Goal: Task Accomplishment & Management: Use online tool/utility

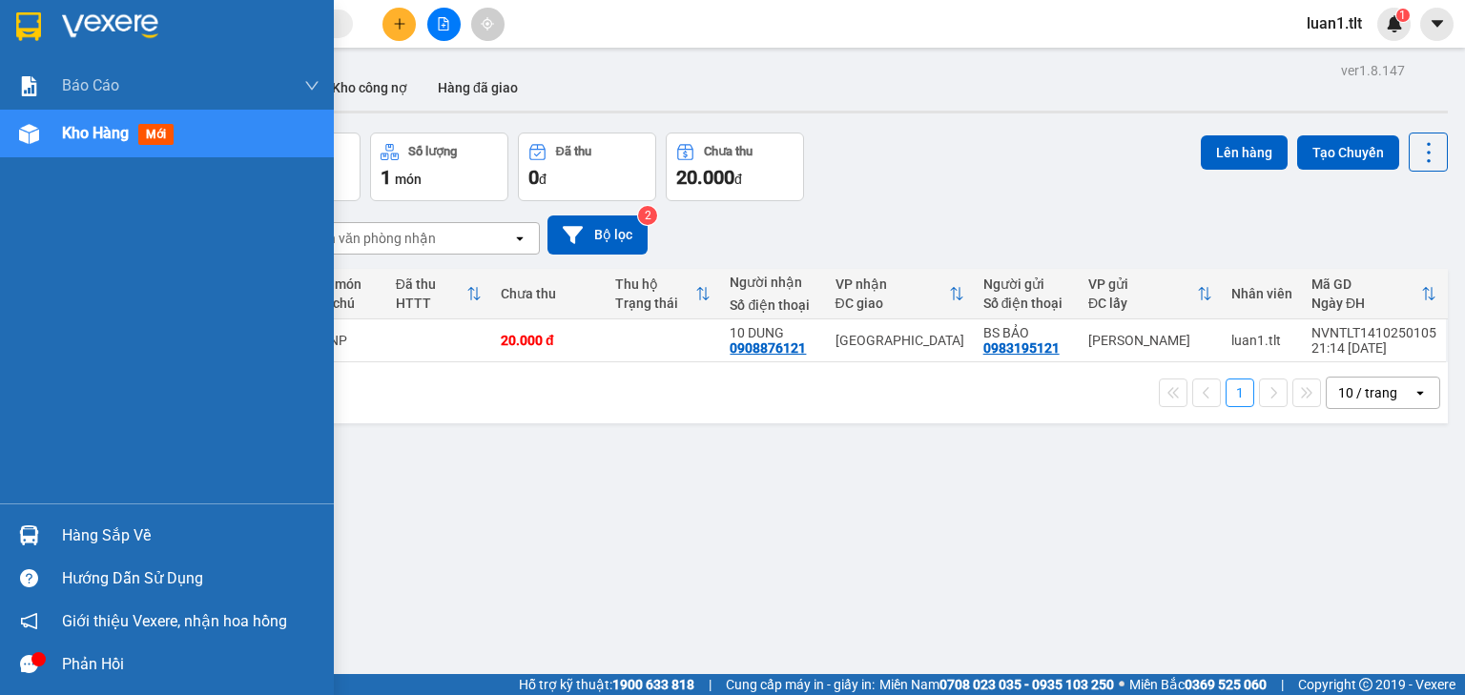
click at [93, 537] on div "Hàng sắp về" at bounding box center [191, 536] width 258 height 29
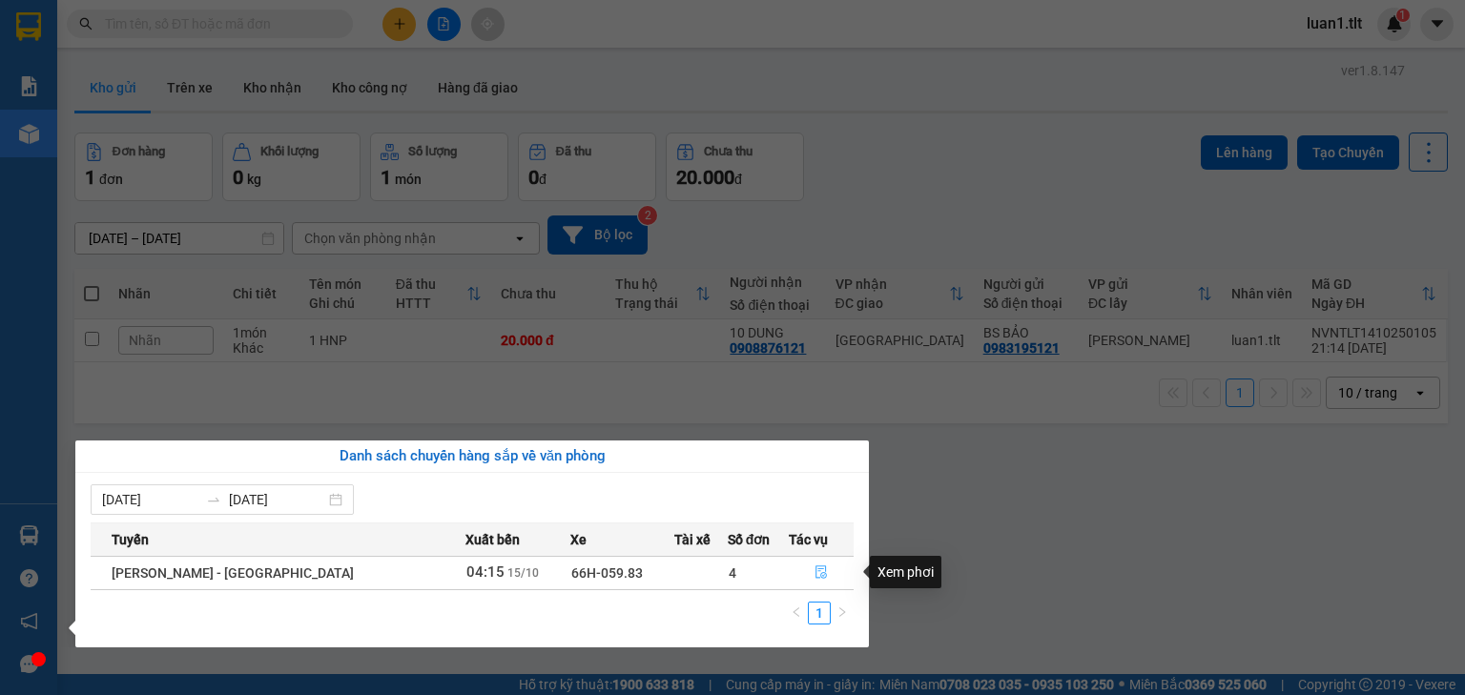
click at [832, 568] on button "button" at bounding box center [821, 573] width 63 height 31
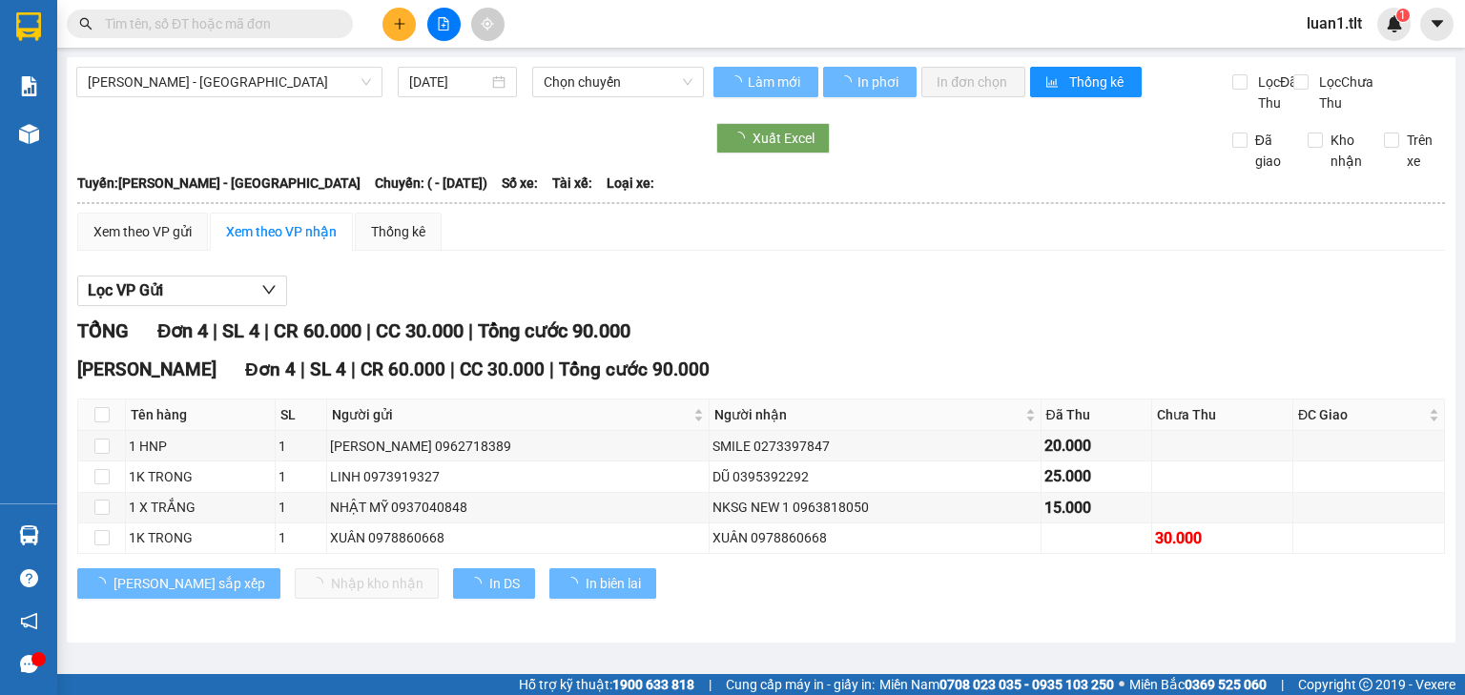
type input "[DATE]"
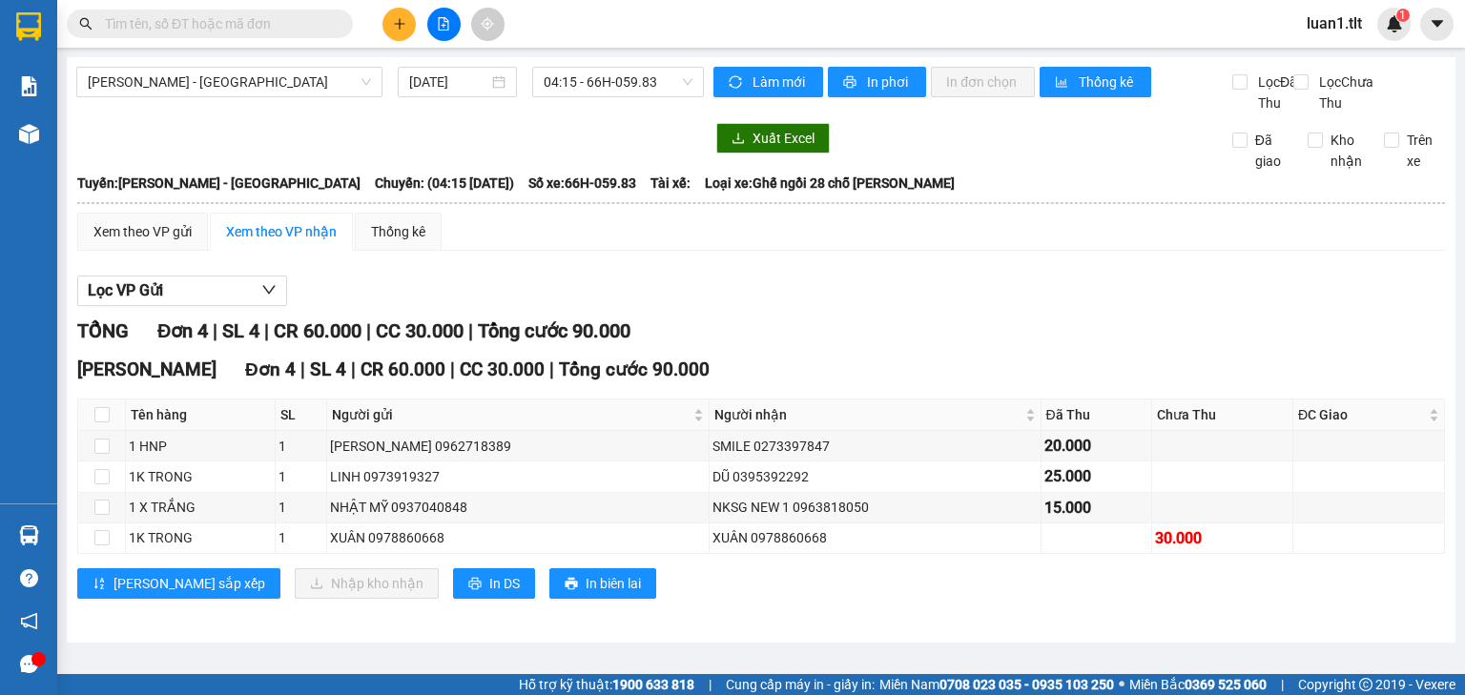
click at [935, 346] on div "TỔNG Đơn 4 | SL 4 | CR 60.000 | CC 30.000 | Tổng cước 90.000" at bounding box center [761, 332] width 1368 height 30
click at [104, 423] on input "checkbox" at bounding box center [101, 414] width 15 height 15
checkbox input "true"
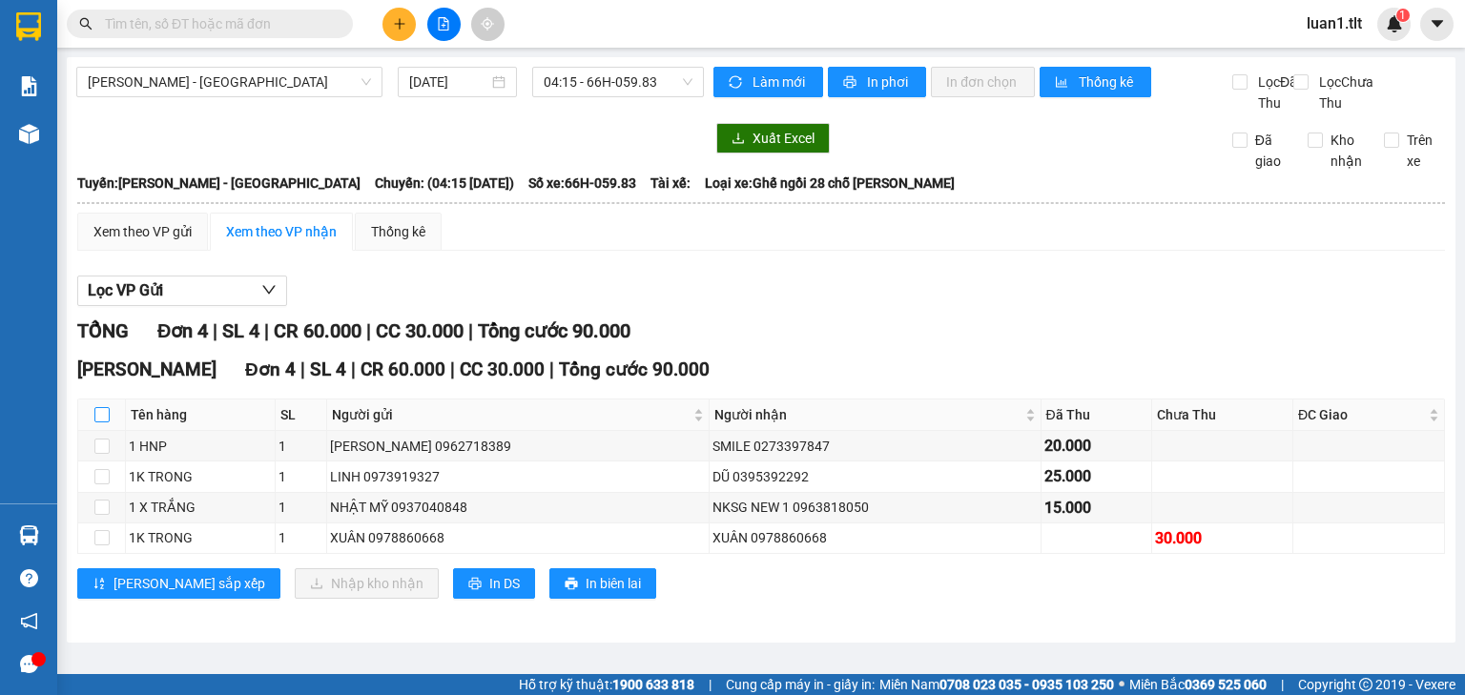
checkbox input "true"
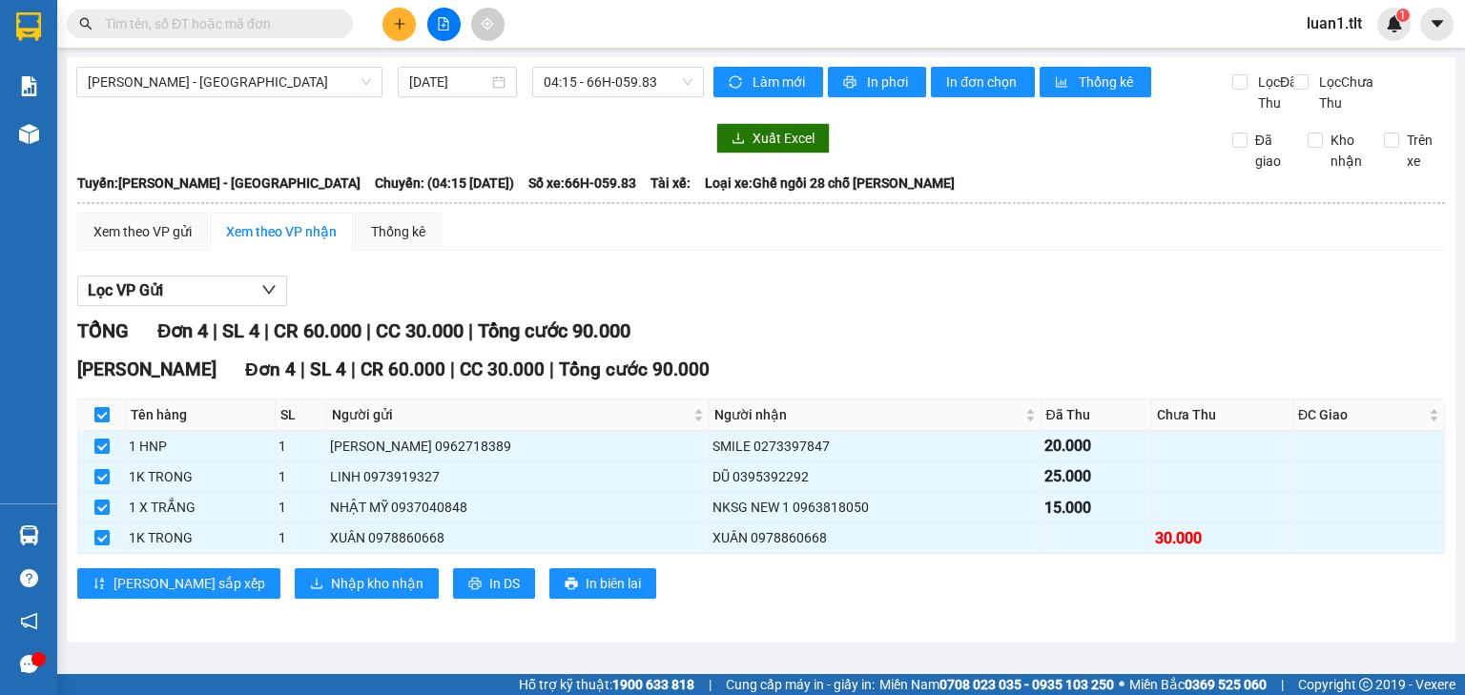
click at [103, 423] on input "checkbox" at bounding box center [101, 414] width 15 height 15
checkbox input "false"
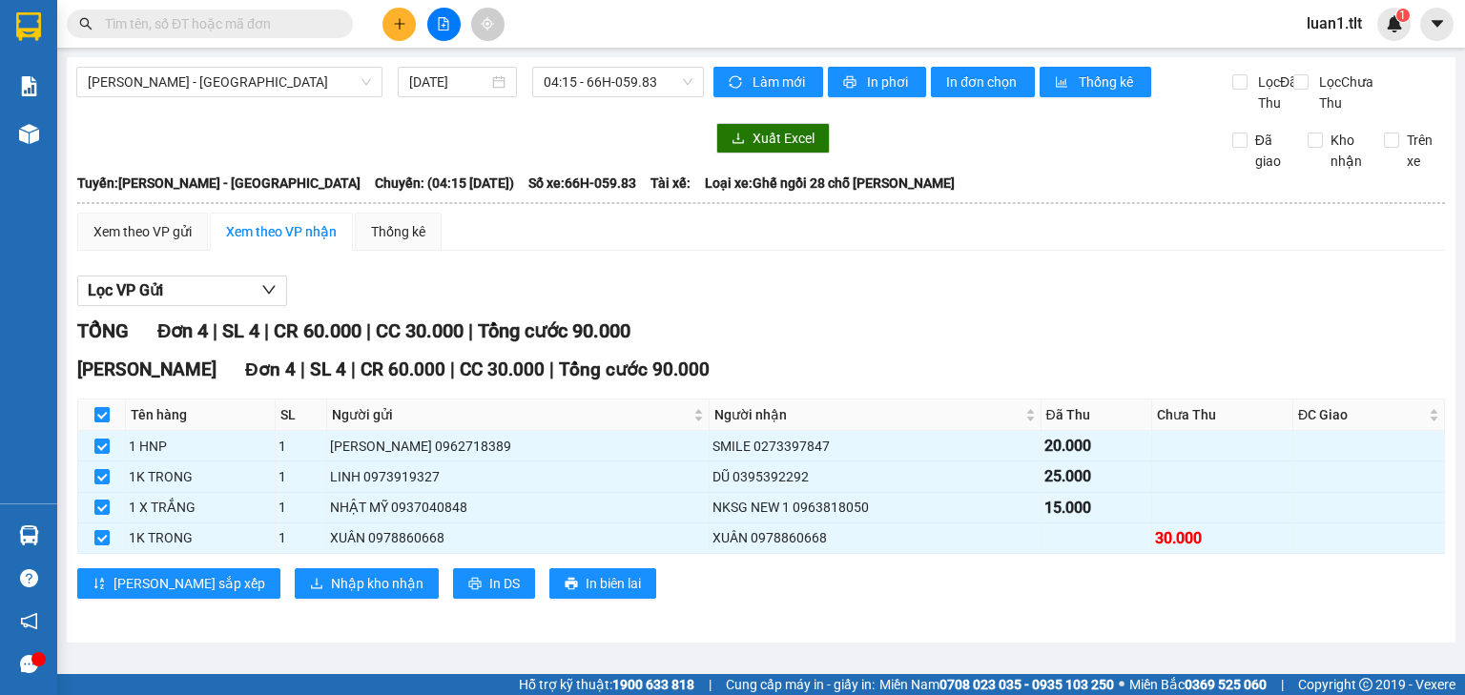
checkbox input "false"
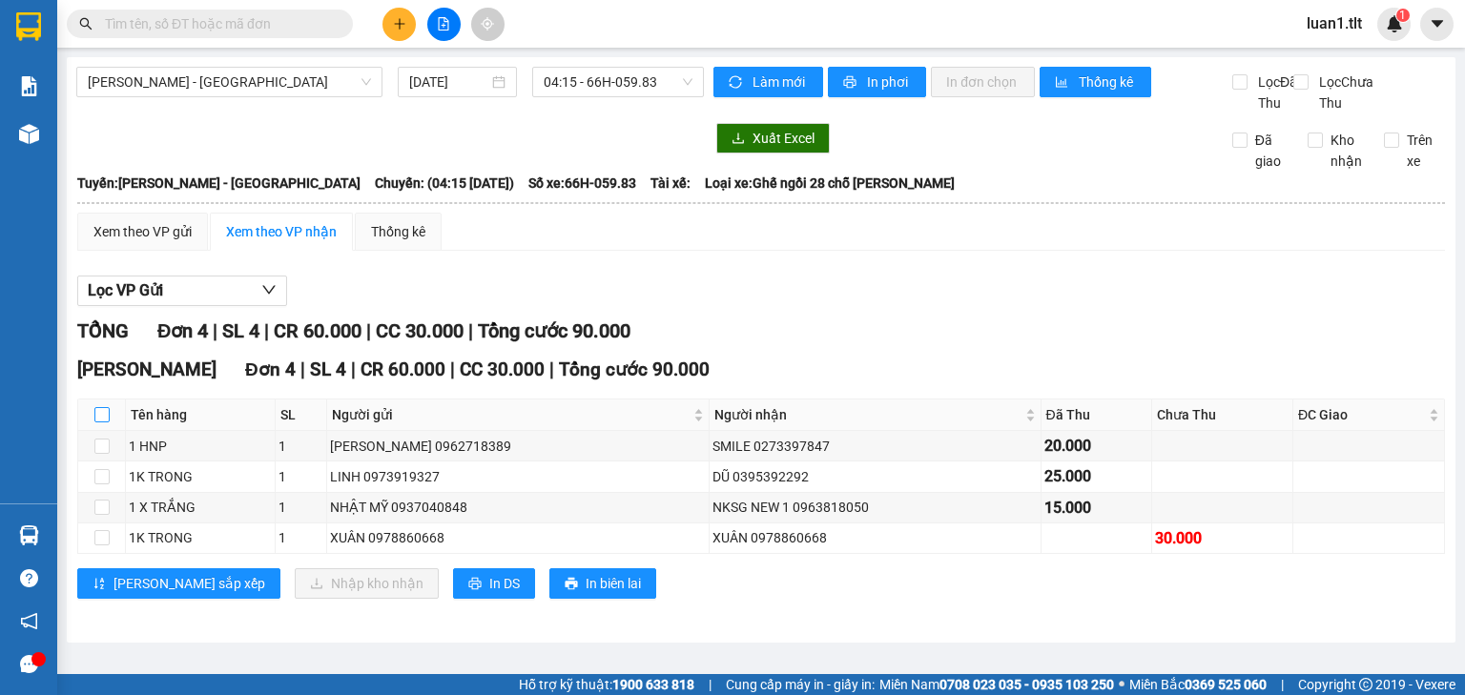
click at [103, 423] on input "checkbox" at bounding box center [101, 414] width 15 height 15
checkbox input "true"
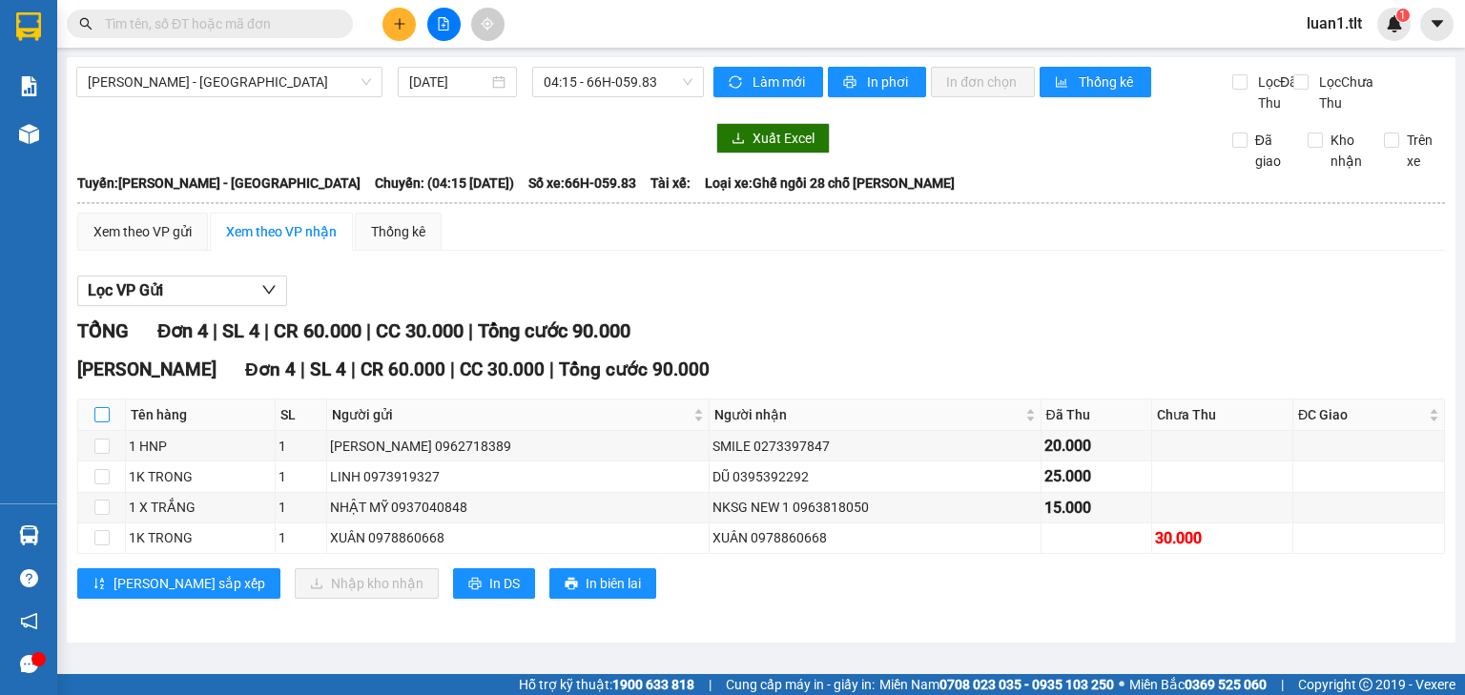
checkbox input "true"
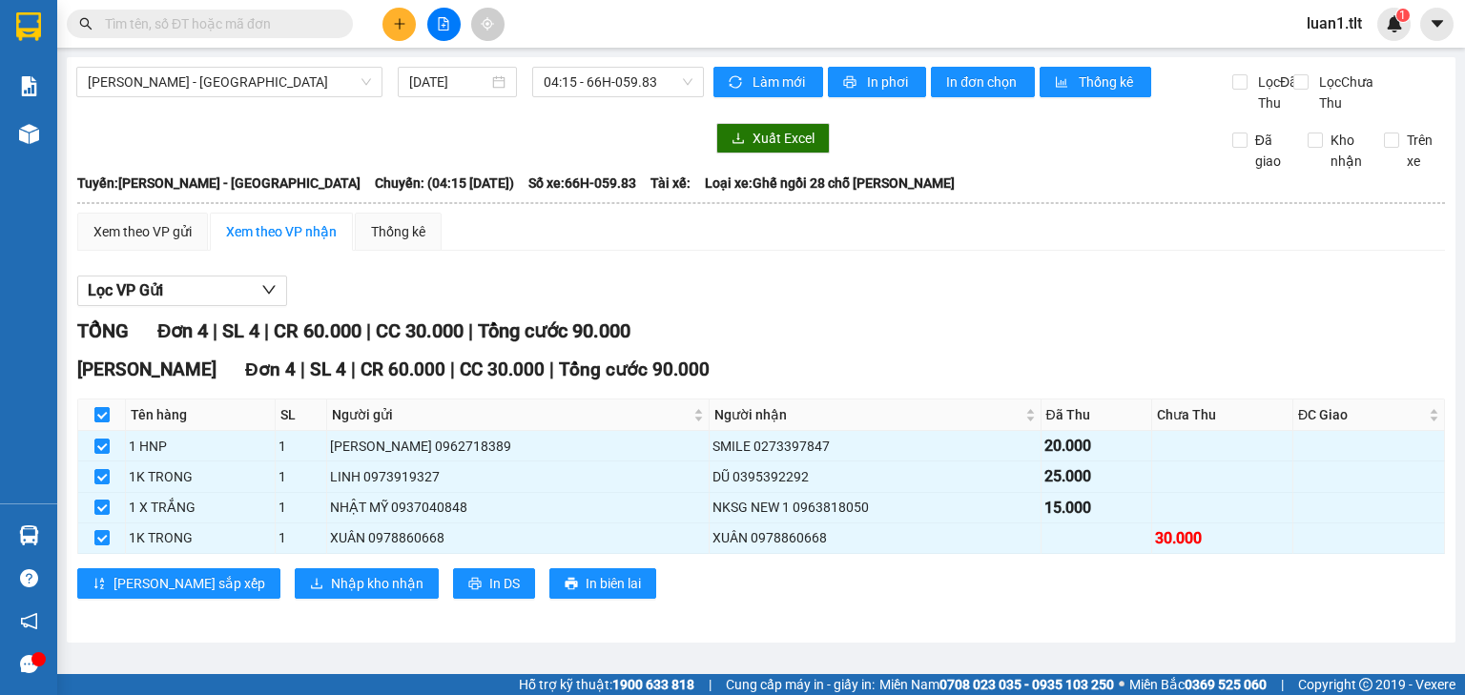
click at [103, 423] on input "checkbox" at bounding box center [101, 414] width 15 height 15
checkbox input "false"
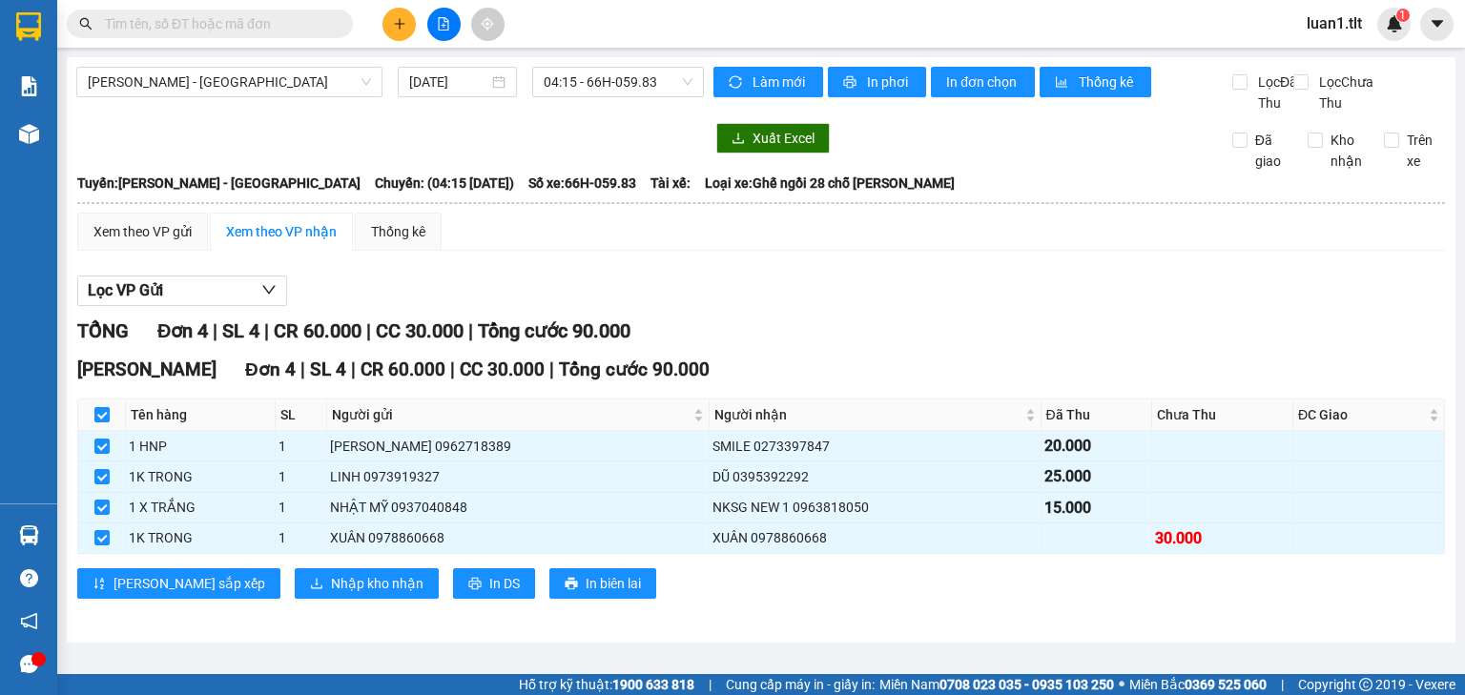
checkbox input "false"
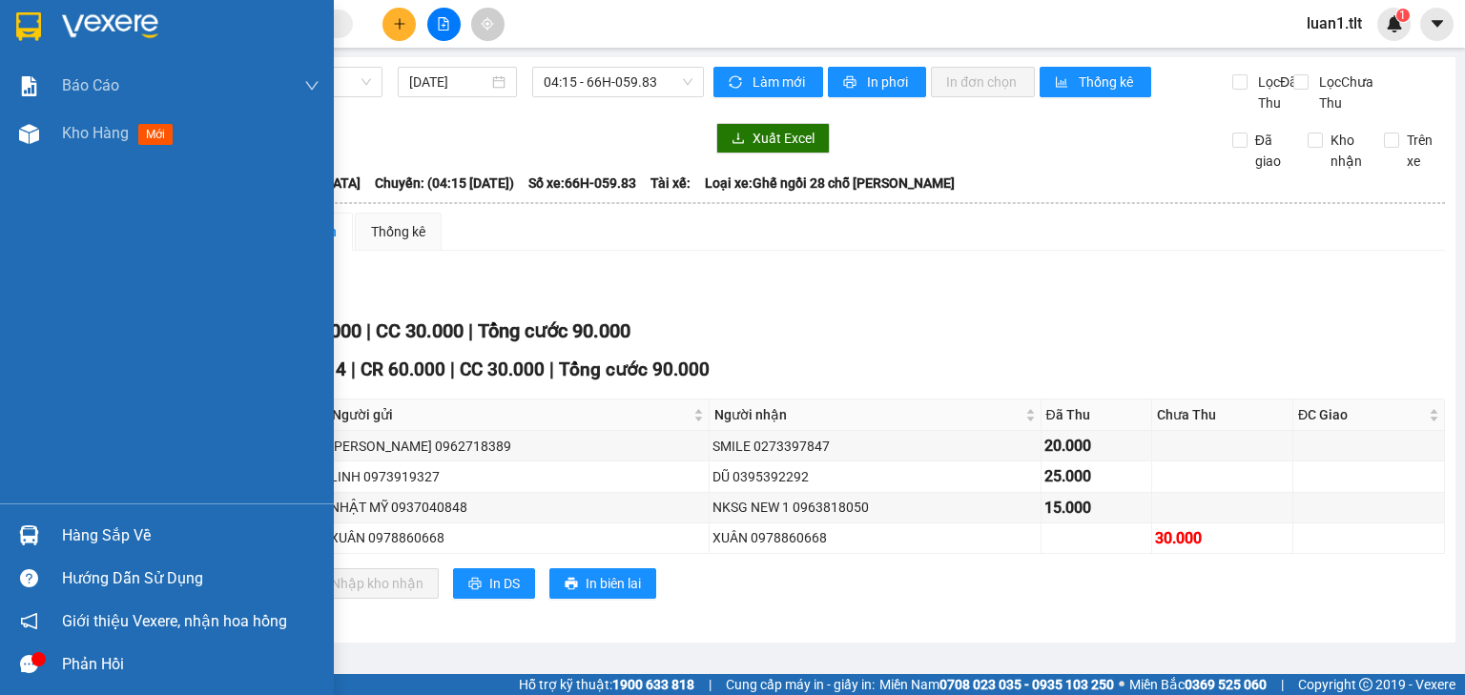
drag, startPoint x: 81, startPoint y: 536, endPoint x: 88, endPoint y: 527, distance: 11.6
click at [82, 536] on div "Hàng sắp về" at bounding box center [191, 536] width 258 height 29
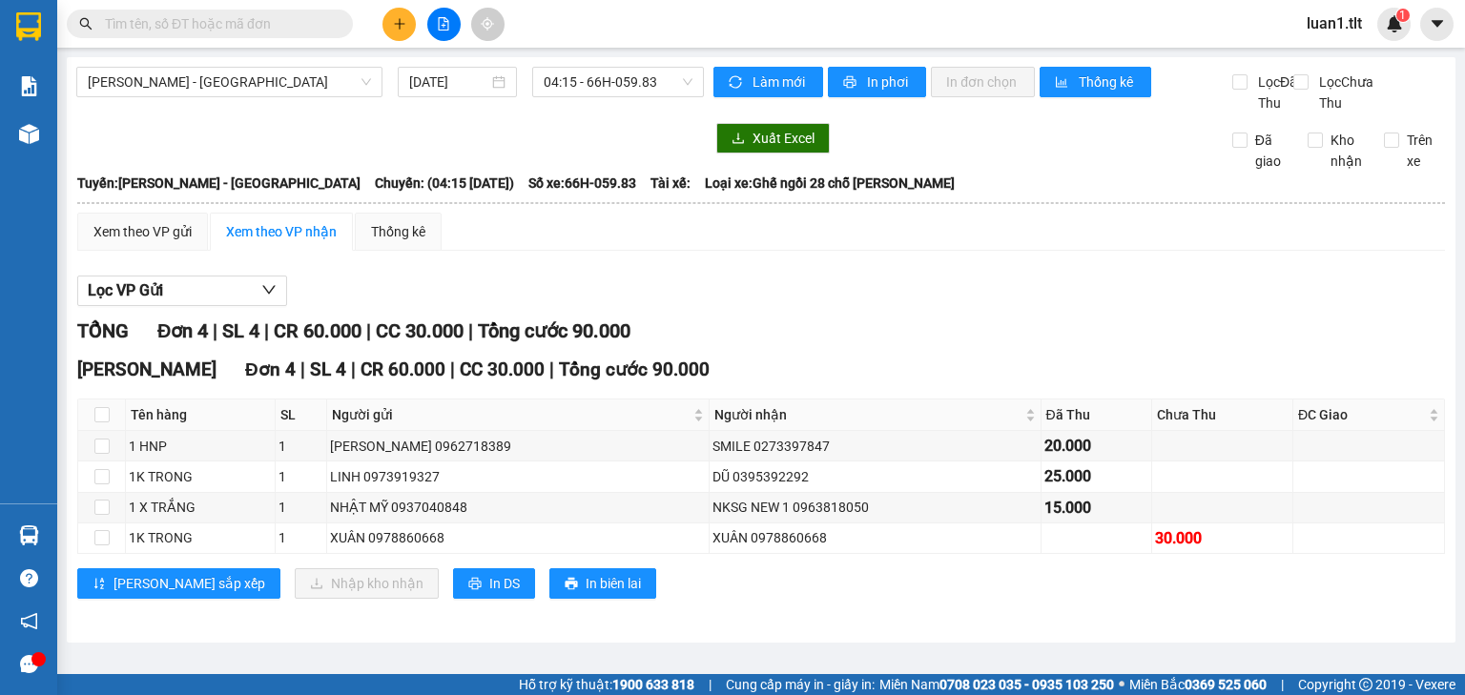
click at [466, 290] on section "Kết quả tìm kiếm ( 0 ) Bộ lọc Ngày tạo đơn gần nhất No Data luan1.tlt 1 Báo cáo…" at bounding box center [732, 347] width 1465 height 695
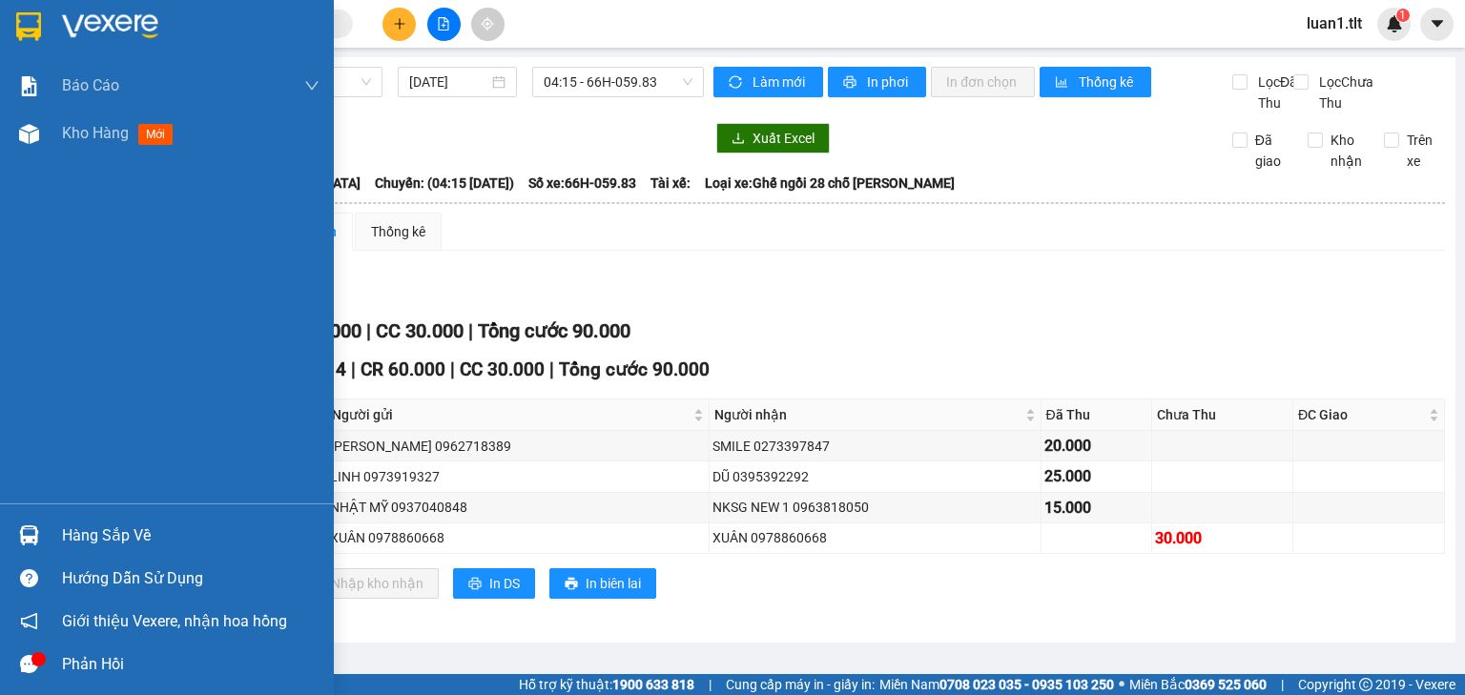
click at [2, 32] on div at bounding box center [167, 31] width 334 height 62
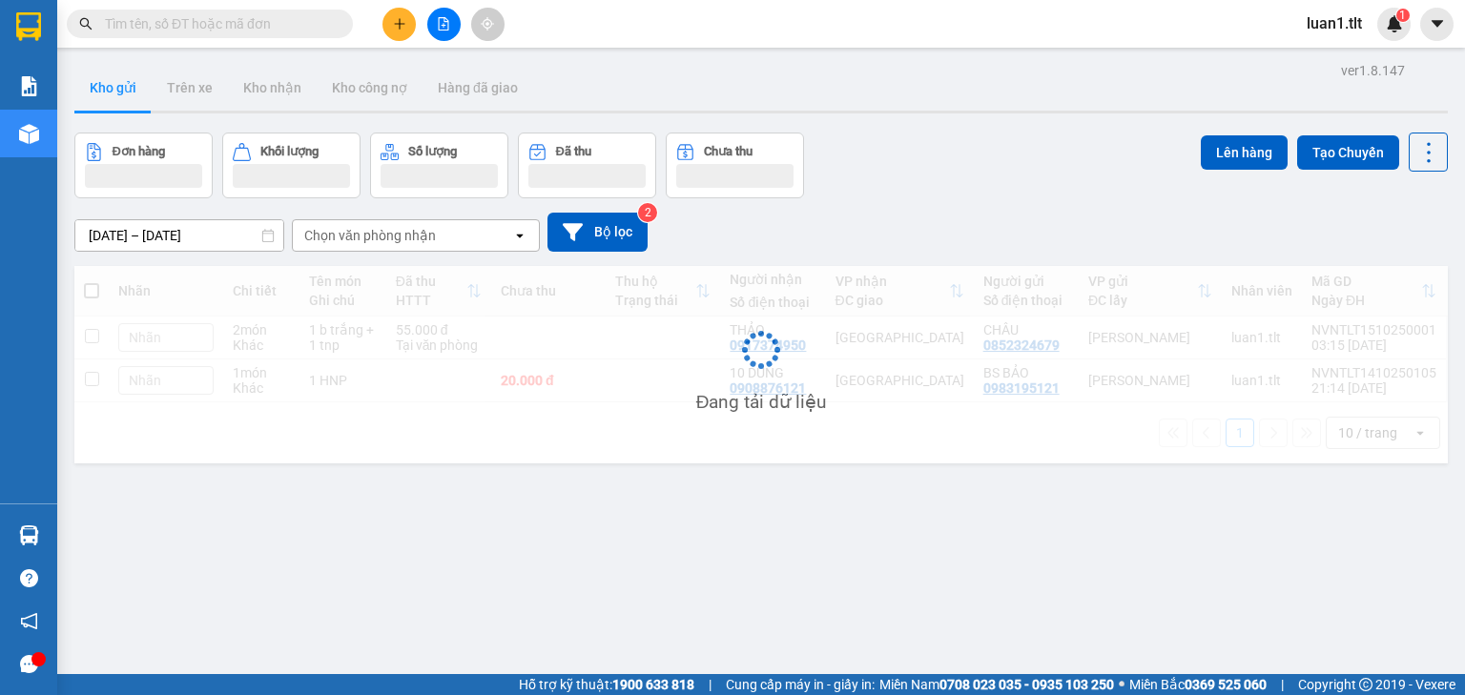
click at [933, 187] on div "Đơn hàng Khối lượng Số lượng Đã thu Chưa thu Lên hàng Tạo Chuyến" at bounding box center [761, 166] width 1374 height 66
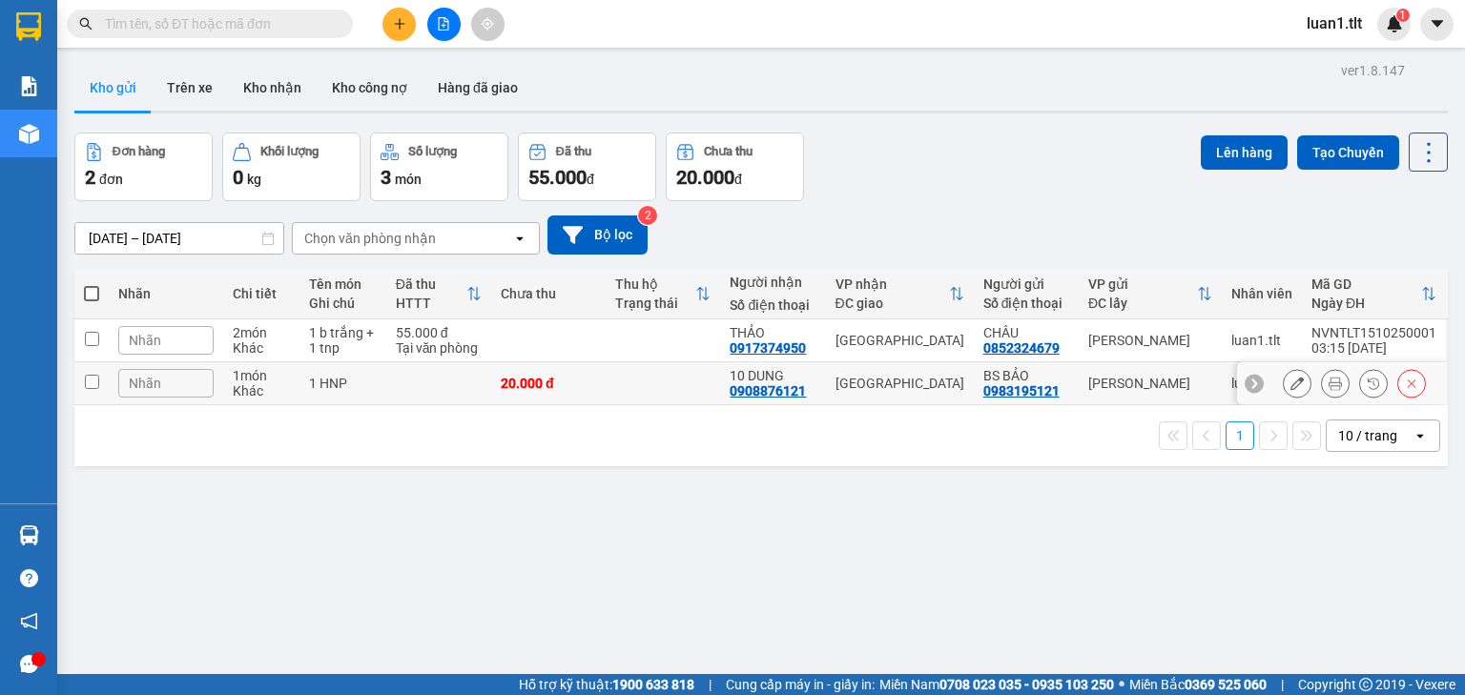
click at [567, 350] on td at bounding box center [548, 341] width 114 height 43
checkbox input "true"
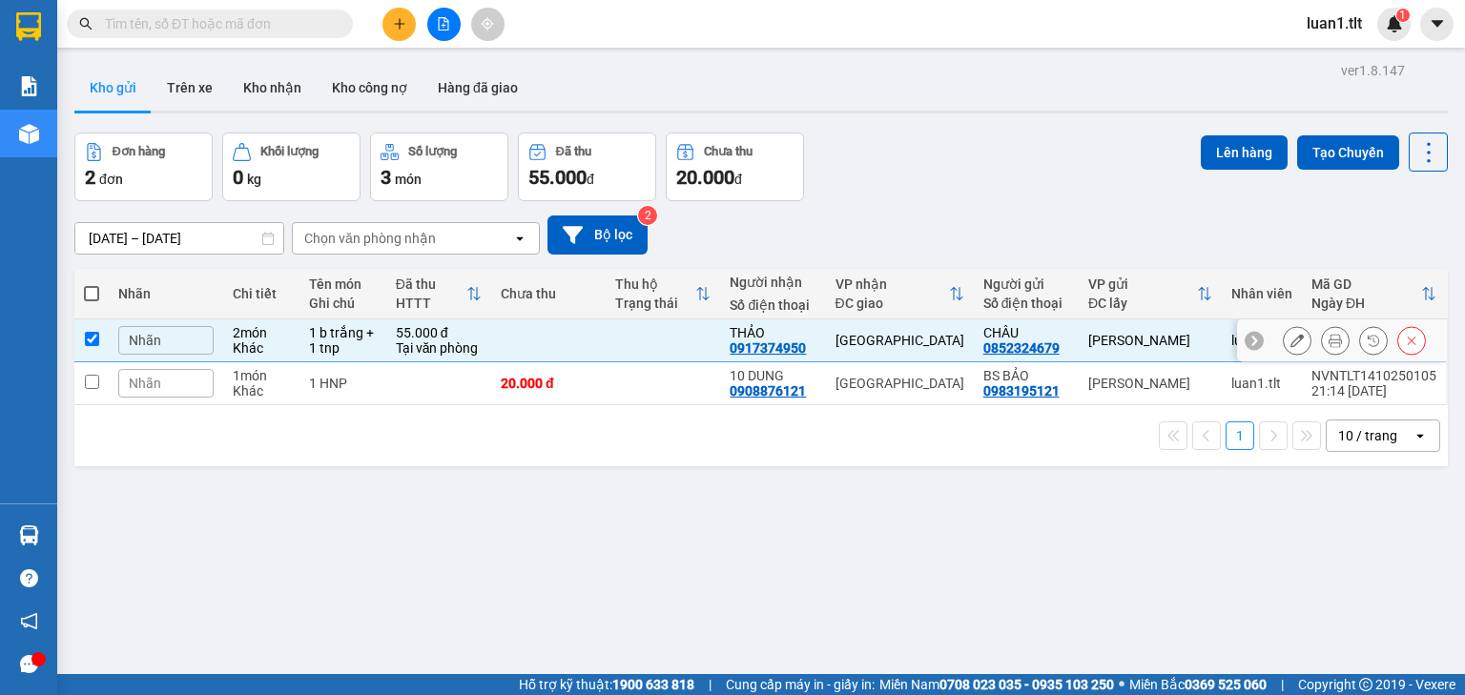
click at [577, 381] on div "20.000 đ" at bounding box center [548, 383] width 95 height 15
checkbox input "true"
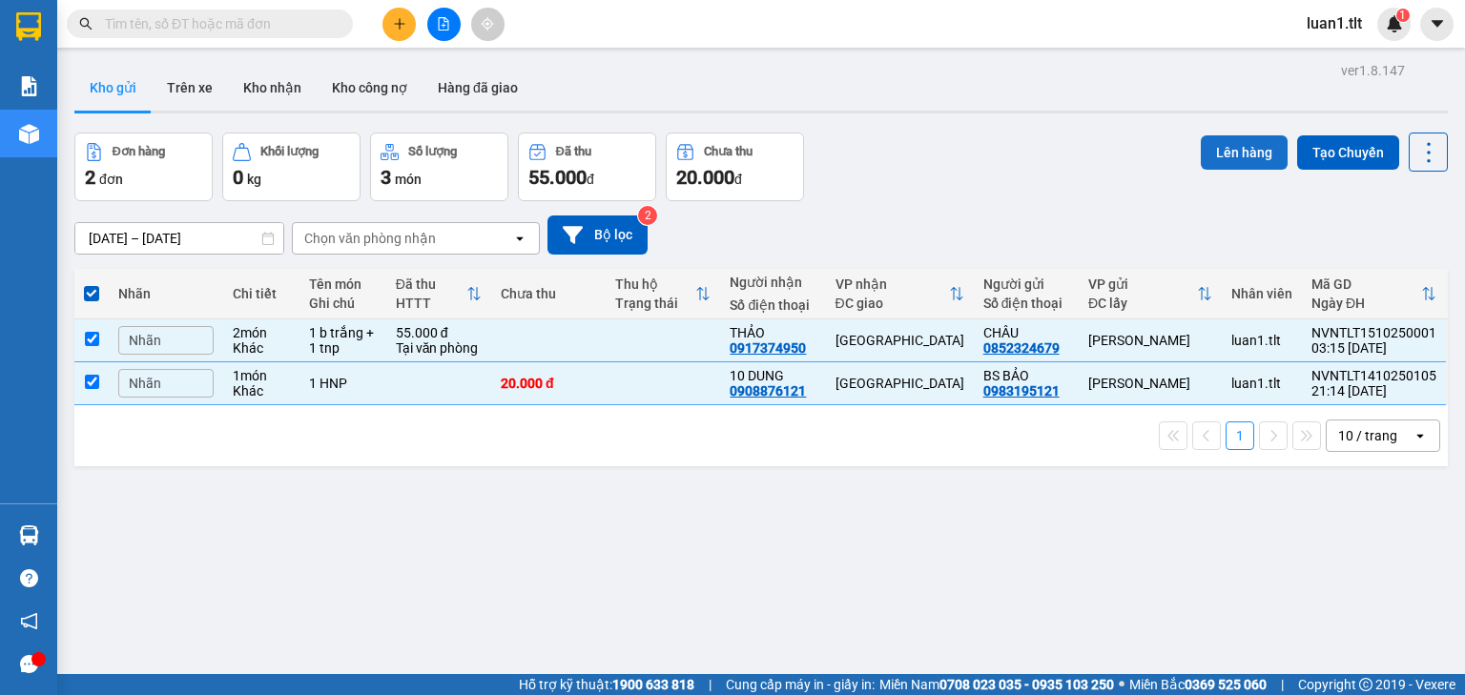
click at [1255, 163] on button "Lên hàng" at bounding box center [1244, 152] width 87 height 34
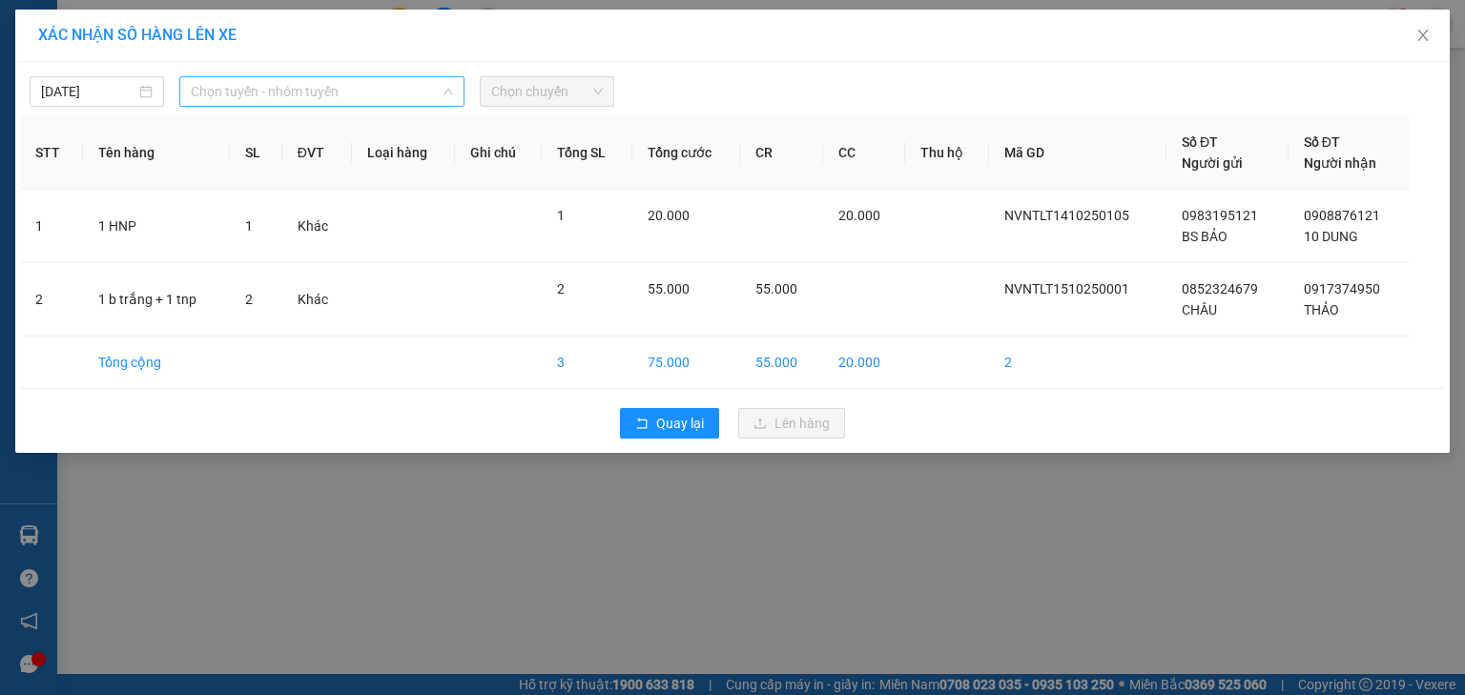
click at [338, 82] on span "Chọn tuyến - nhóm tuyến" at bounding box center [322, 91] width 262 height 29
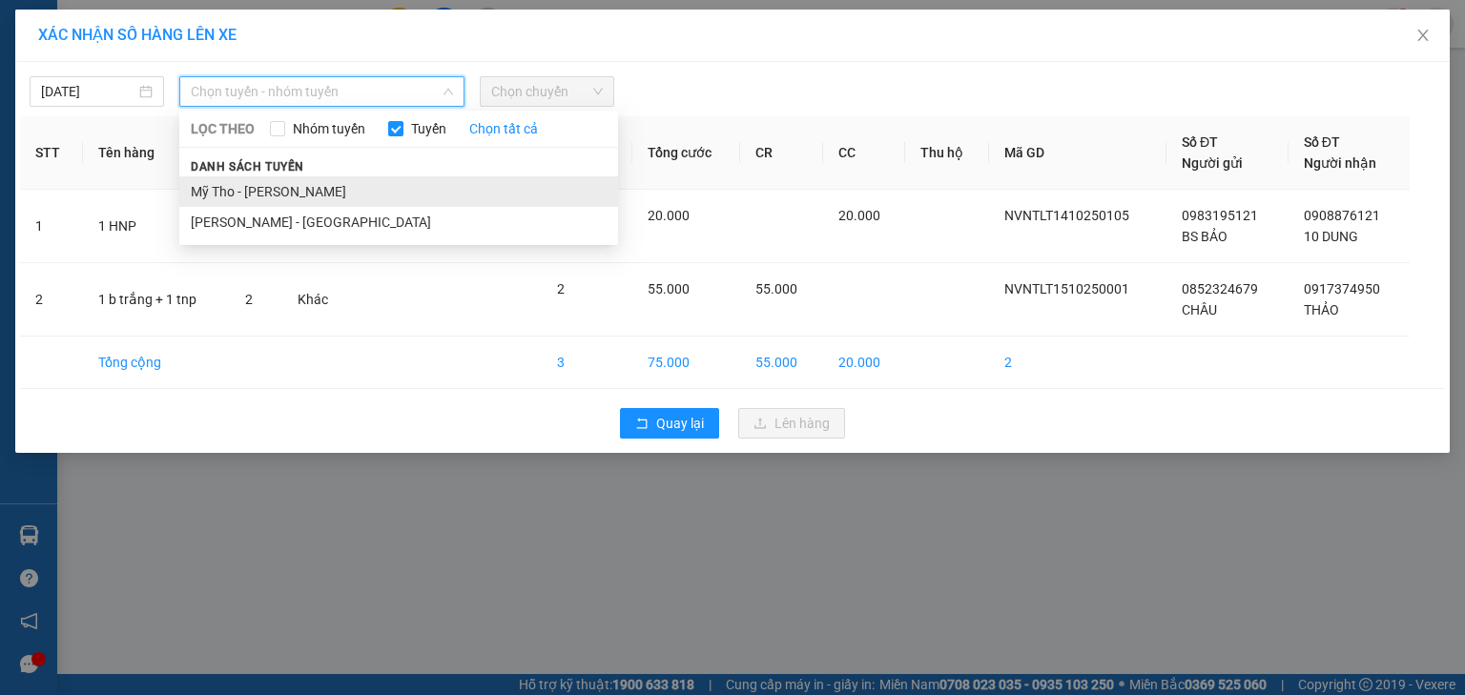
click at [305, 192] on li "Mỹ Tho - [PERSON_NAME]" at bounding box center [398, 191] width 439 height 31
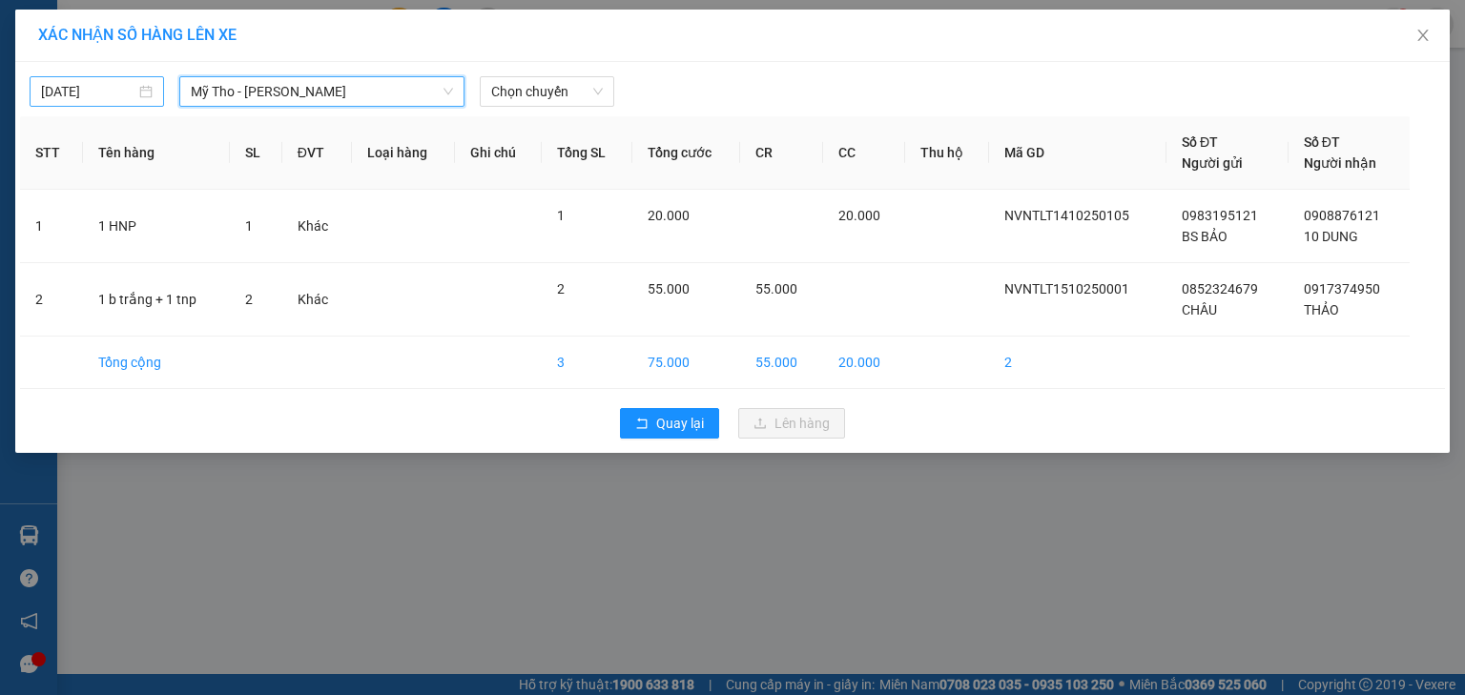
type input "[DATE]"
click at [64, 92] on input "[DATE]" at bounding box center [88, 91] width 94 height 21
click at [567, 72] on div "[DATE] Mỹ Tho - [GEOGRAPHIC_DATA] LỌC THEO Nhóm tuyến Tuyến Chọn tất cả Danh sá…" at bounding box center [732, 87] width 1425 height 40
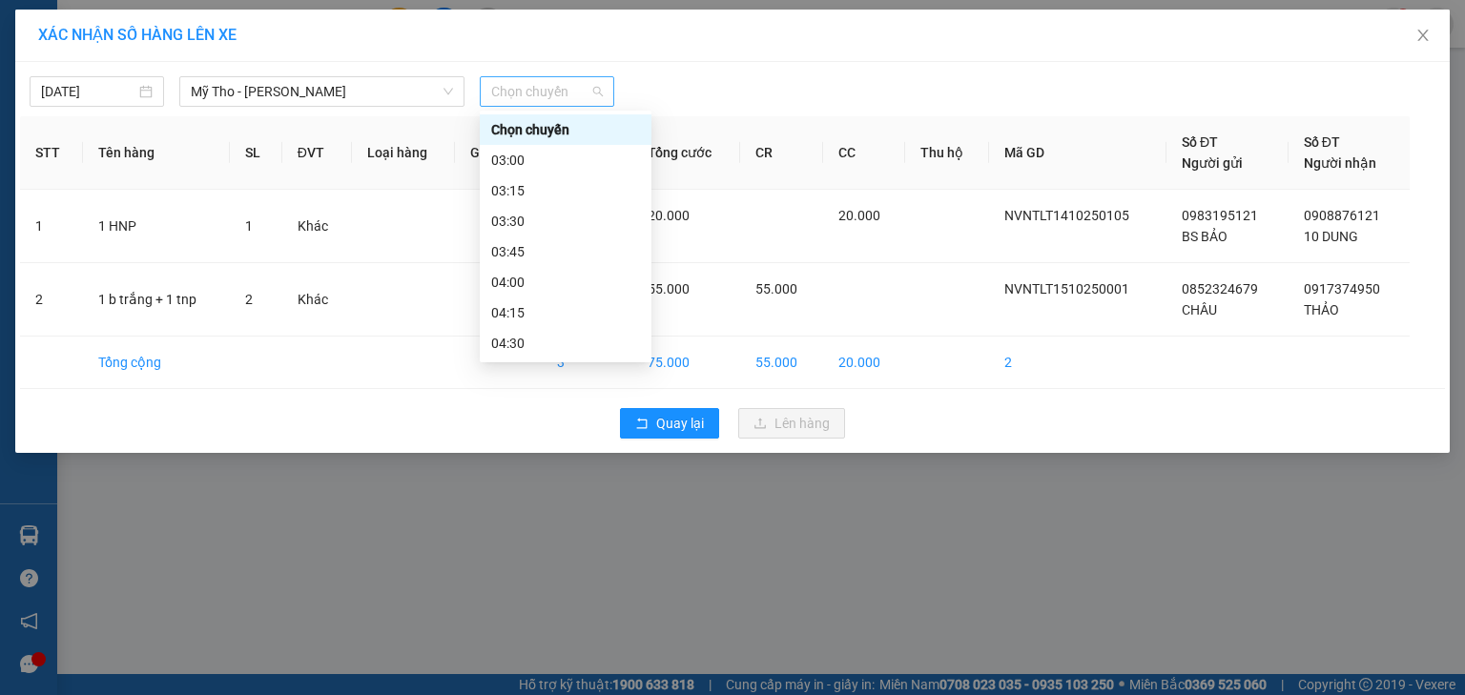
click at [561, 103] on span "Chọn chuyến" at bounding box center [547, 91] width 112 height 29
click at [557, 194] on div "03:15" at bounding box center [565, 190] width 149 height 21
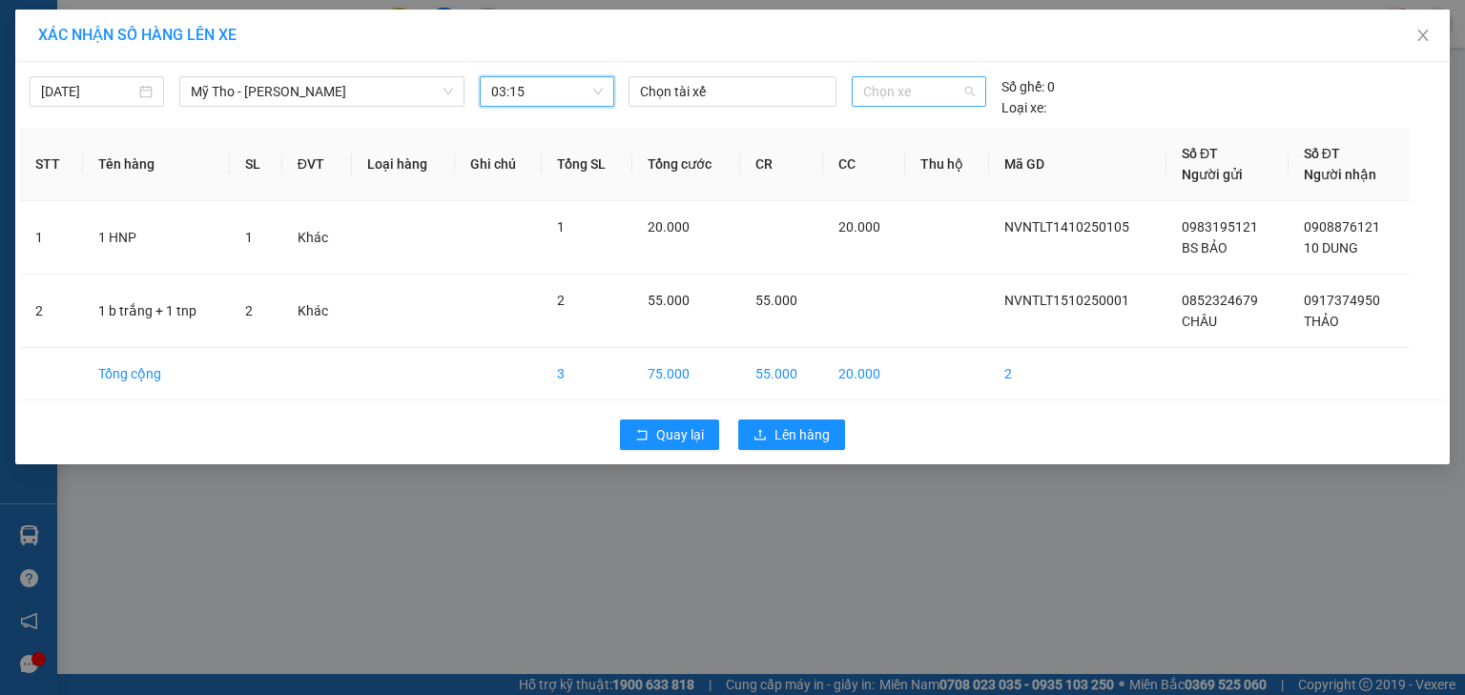
click at [900, 90] on span "Chọn xe" at bounding box center [918, 91] width 111 height 29
type input "914"
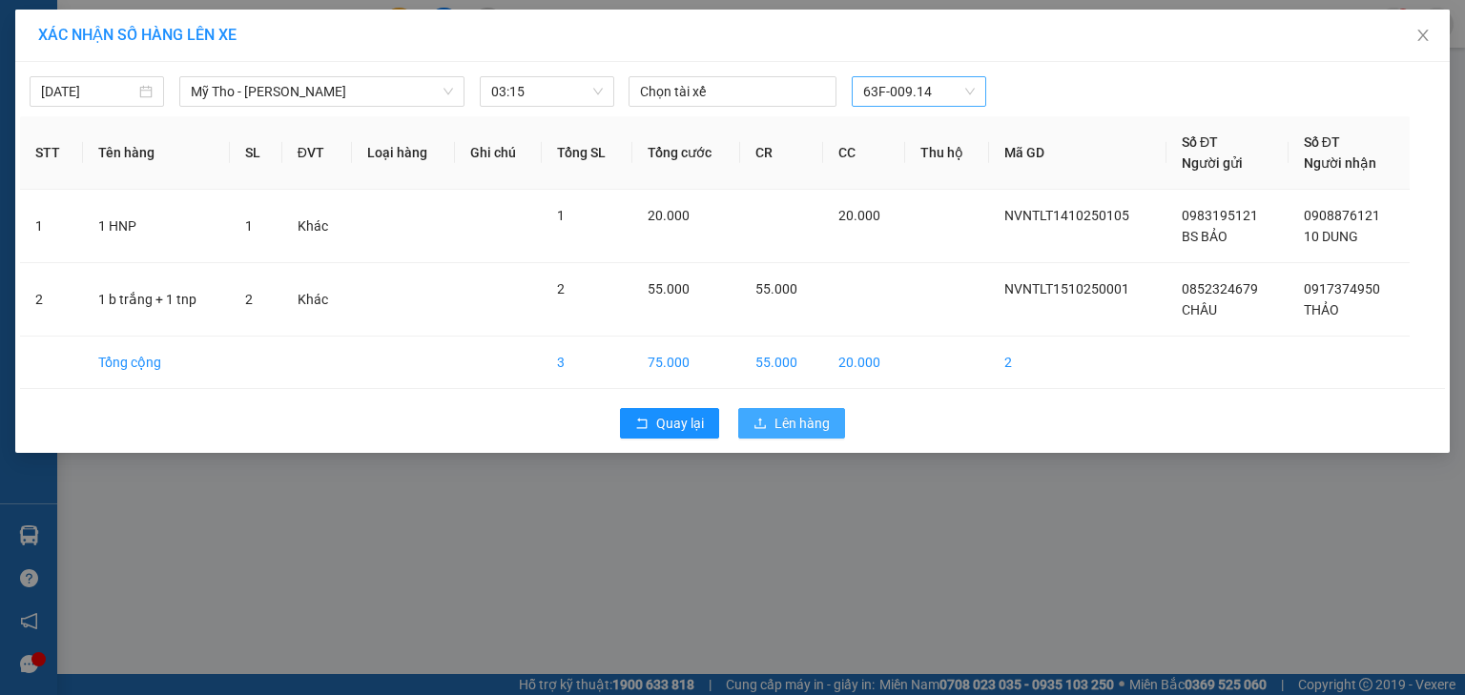
click at [805, 424] on span "Lên hàng" at bounding box center [802, 423] width 55 height 21
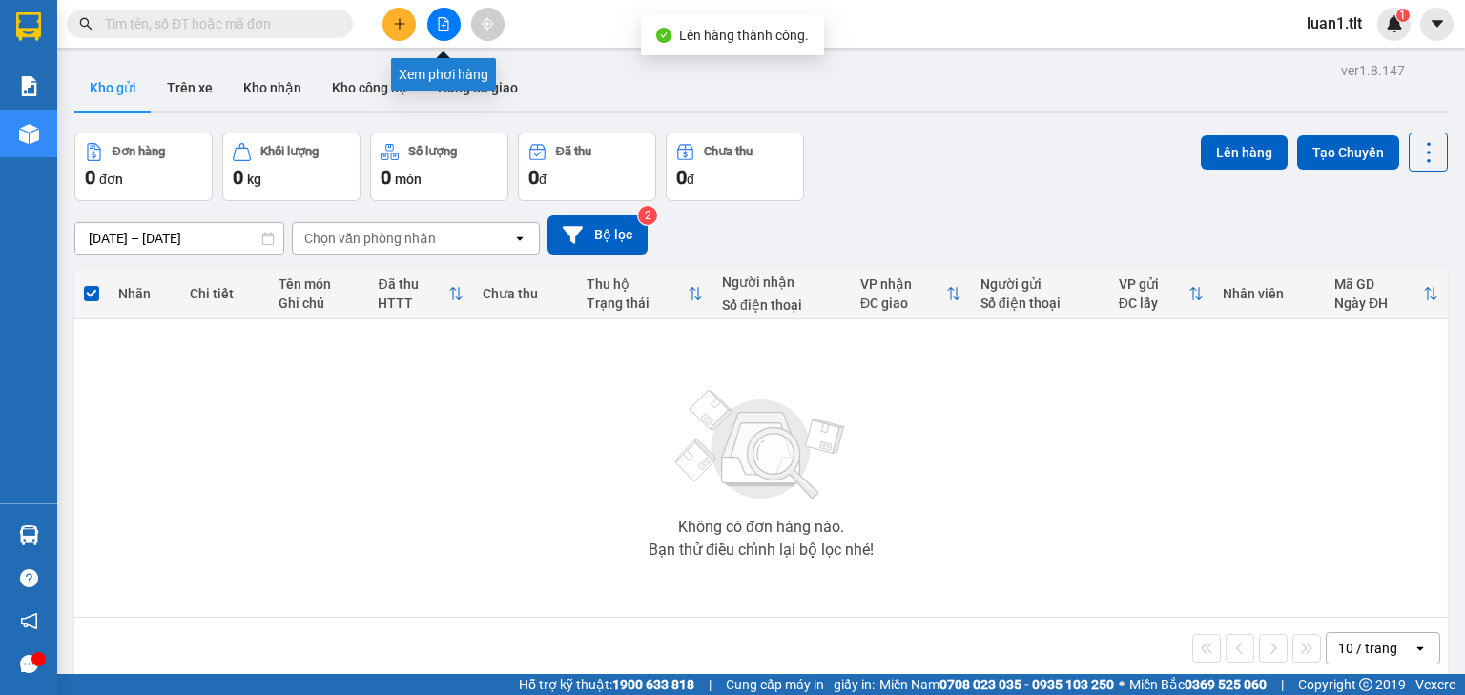
drag, startPoint x: 431, startPoint y: 16, endPoint x: 488, endPoint y: 44, distance: 63.6
click at [431, 17] on button at bounding box center [443, 24] width 33 height 33
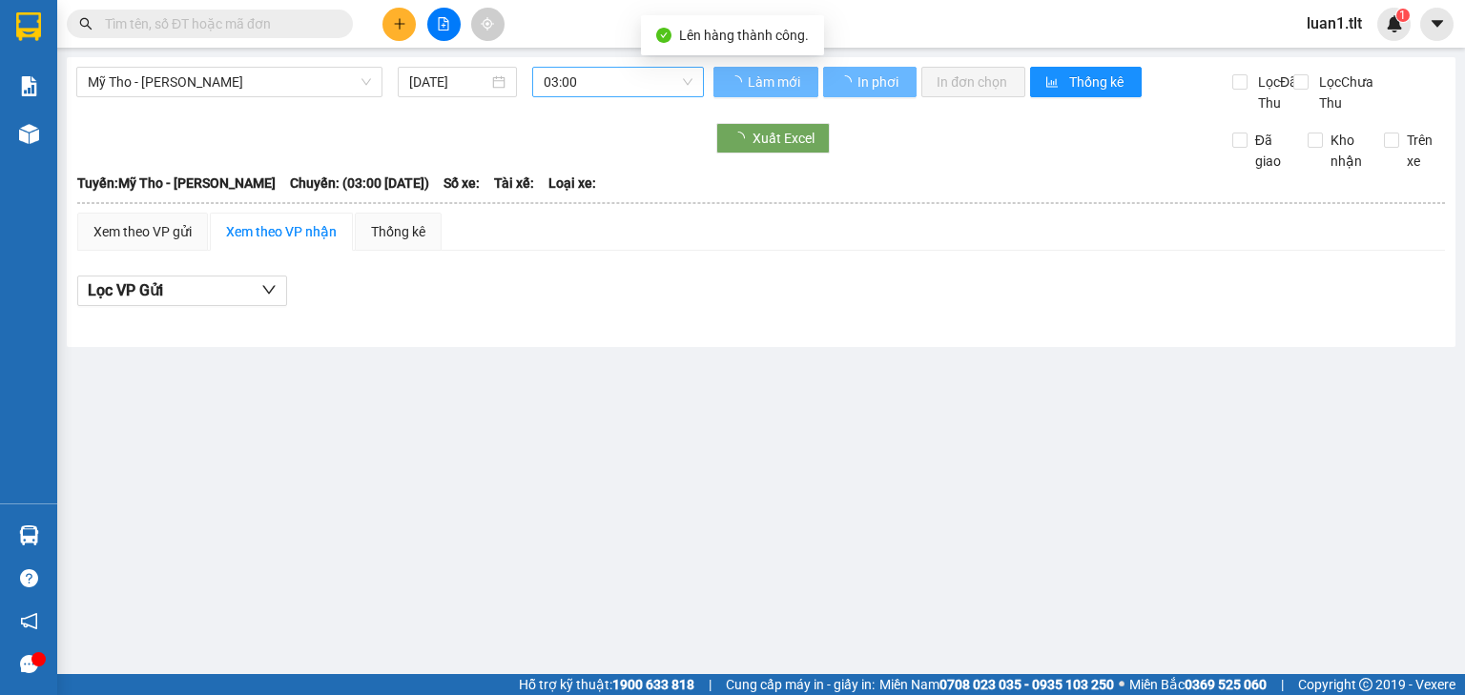
click at [600, 95] on span "03:00" at bounding box center [619, 82] width 150 height 29
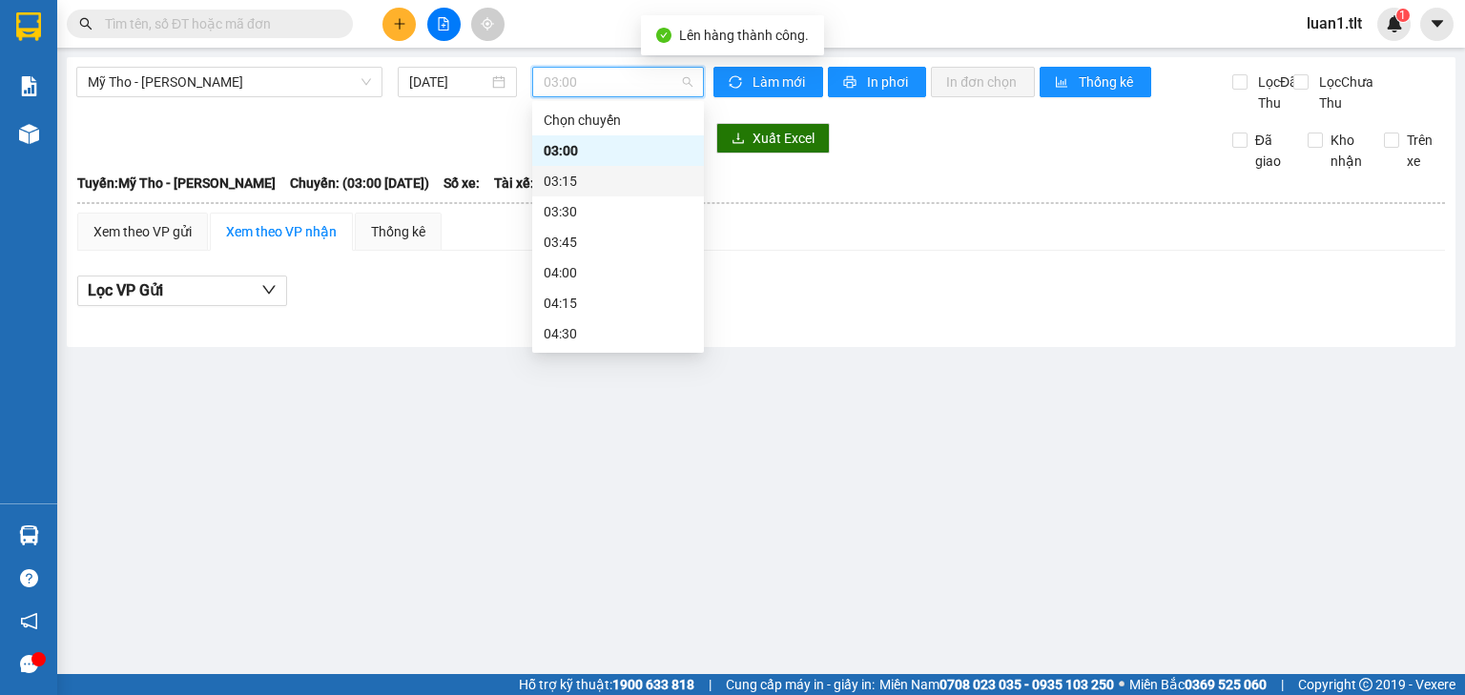
click at [577, 187] on div "03:15" at bounding box center [618, 181] width 149 height 21
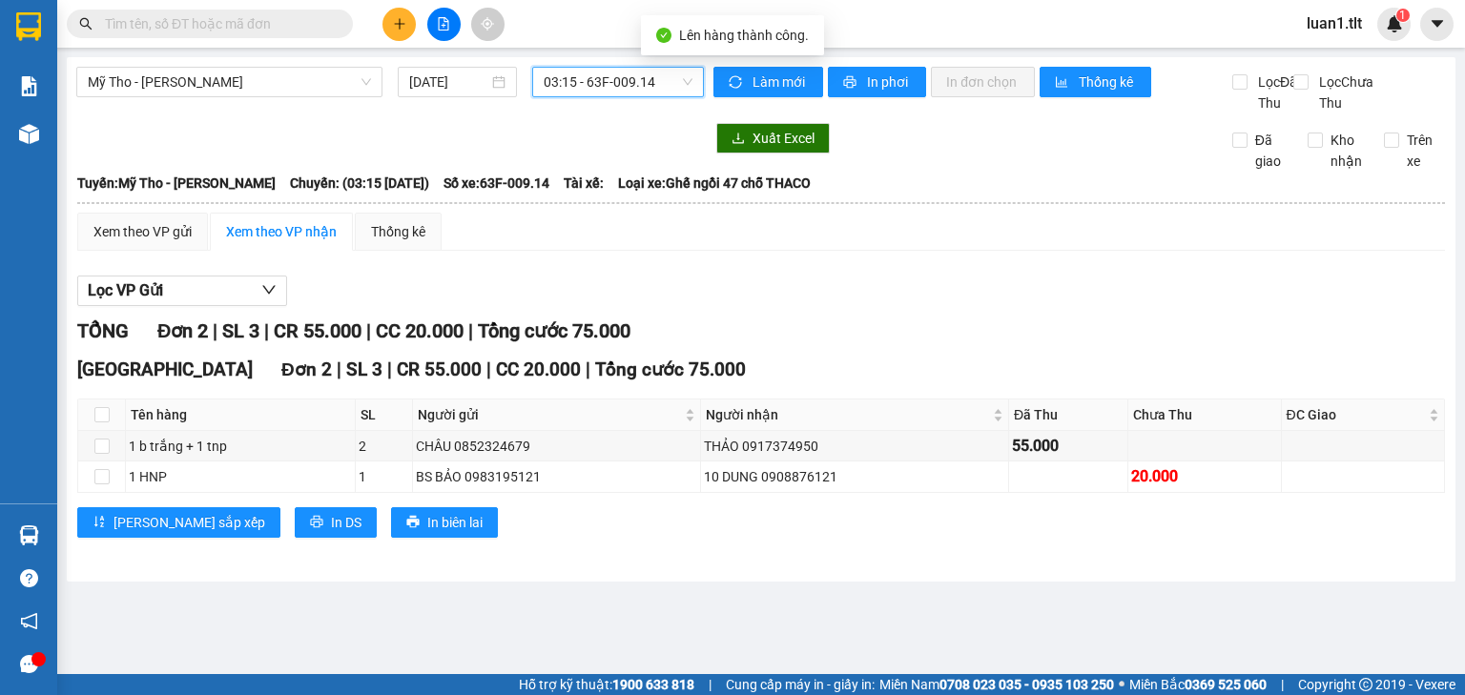
click at [142, 212] on th at bounding box center [761, 203] width 1370 height 17
click at [134, 242] on div "Xem theo VP gửi" at bounding box center [142, 231] width 98 height 21
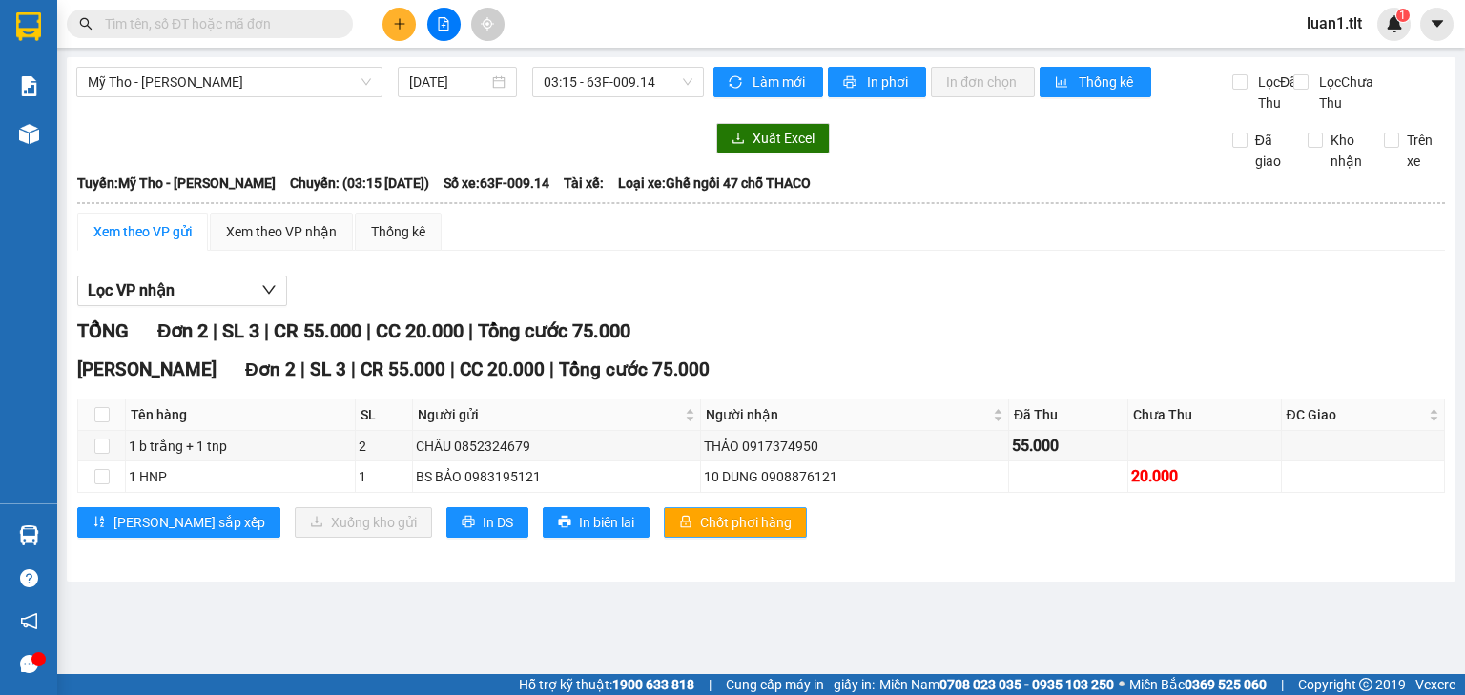
click at [700, 533] on span "Chốt phơi hàng" at bounding box center [746, 522] width 92 height 21
click at [931, 273] on div "Xem theo VP gửi Xem theo VP nhận Thống kê Lọc VP nhận TỔNG Đơn 2 | SL 3 | CR 55…" at bounding box center [761, 387] width 1368 height 349
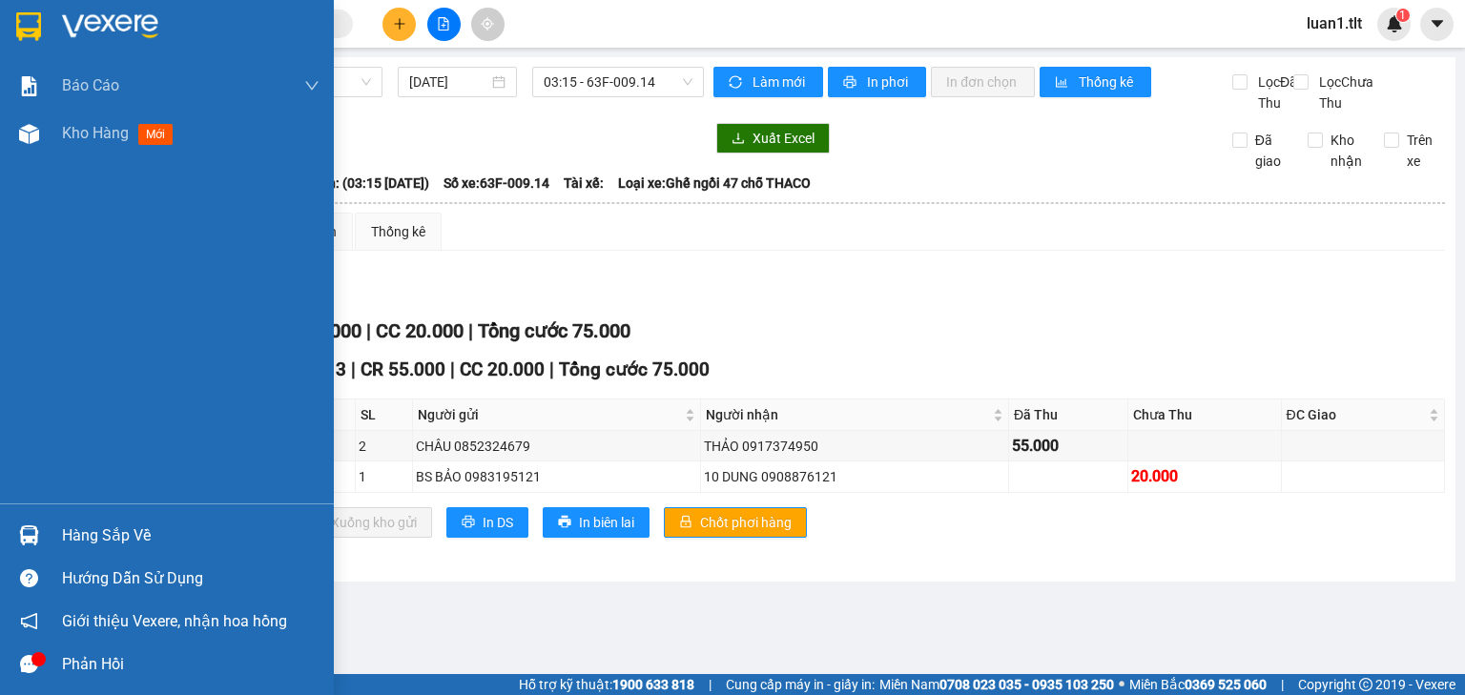
click at [131, 533] on div "Hàng sắp về" at bounding box center [191, 536] width 258 height 29
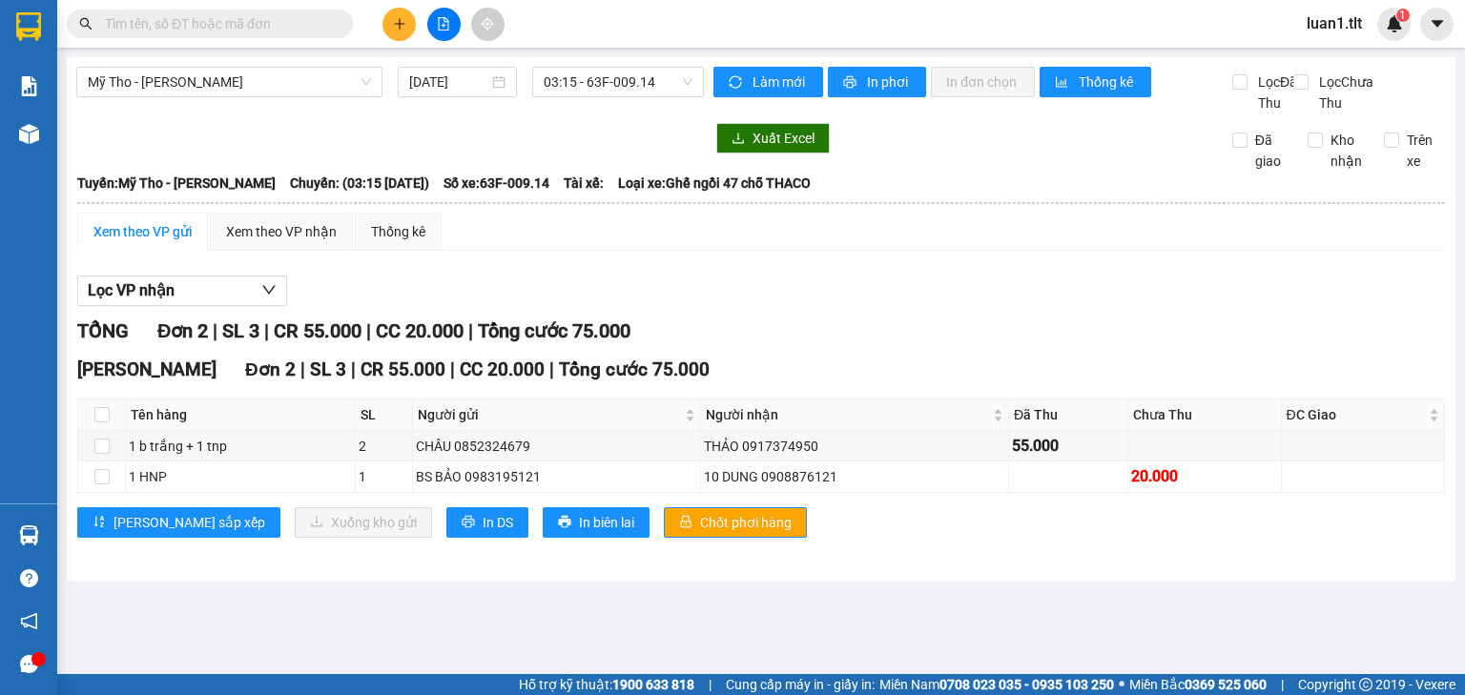
drag, startPoint x: 542, startPoint y: 259, endPoint x: 528, endPoint y: 202, distance: 57.8
click at [540, 249] on section "Kết quả tìm kiếm ( 0 ) Bộ lọc Ngày tạo đơn gần nhất No Data luan1.tlt 1 Báo cáo…" at bounding box center [732, 347] width 1465 height 695
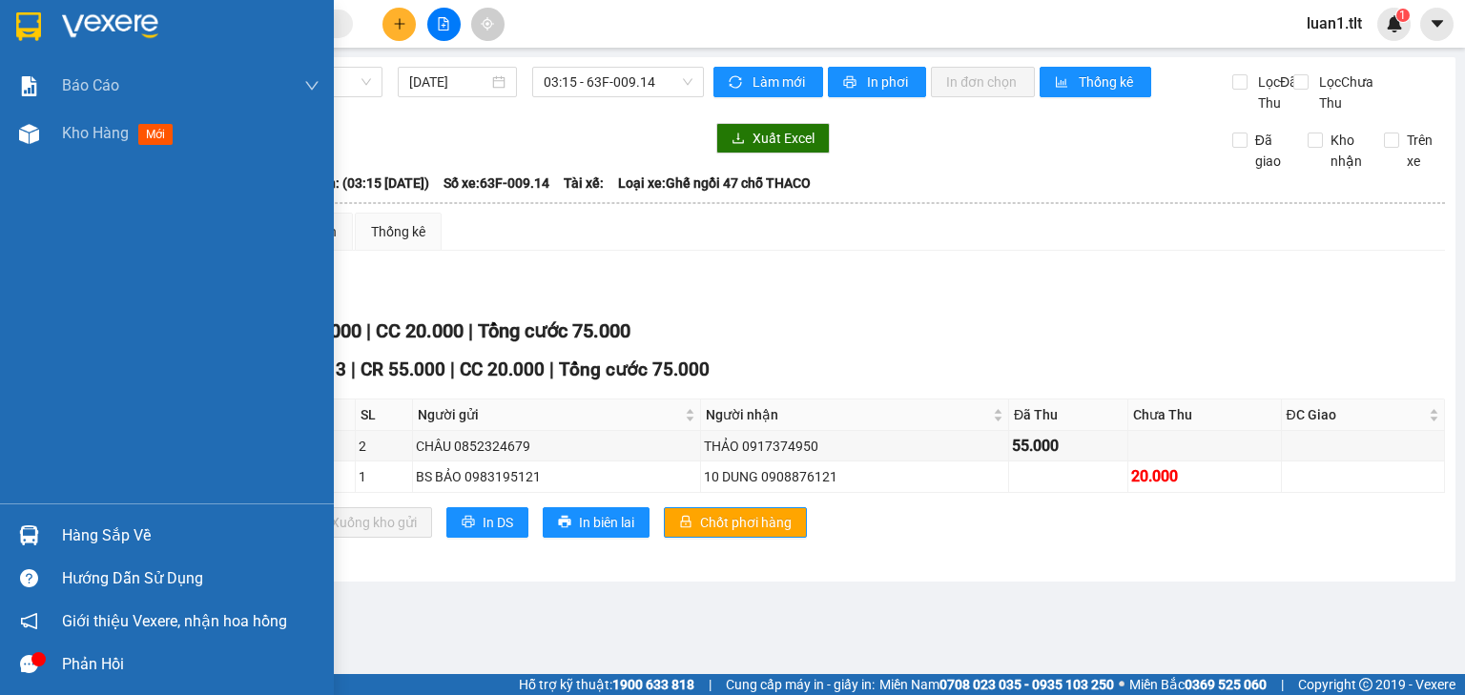
drag, startPoint x: 131, startPoint y: 531, endPoint x: 179, endPoint y: 517, distance: 50.7
click at [131, 530] on div "Hàng sắp về" at bounding box center [191, 536] width 258 height 29
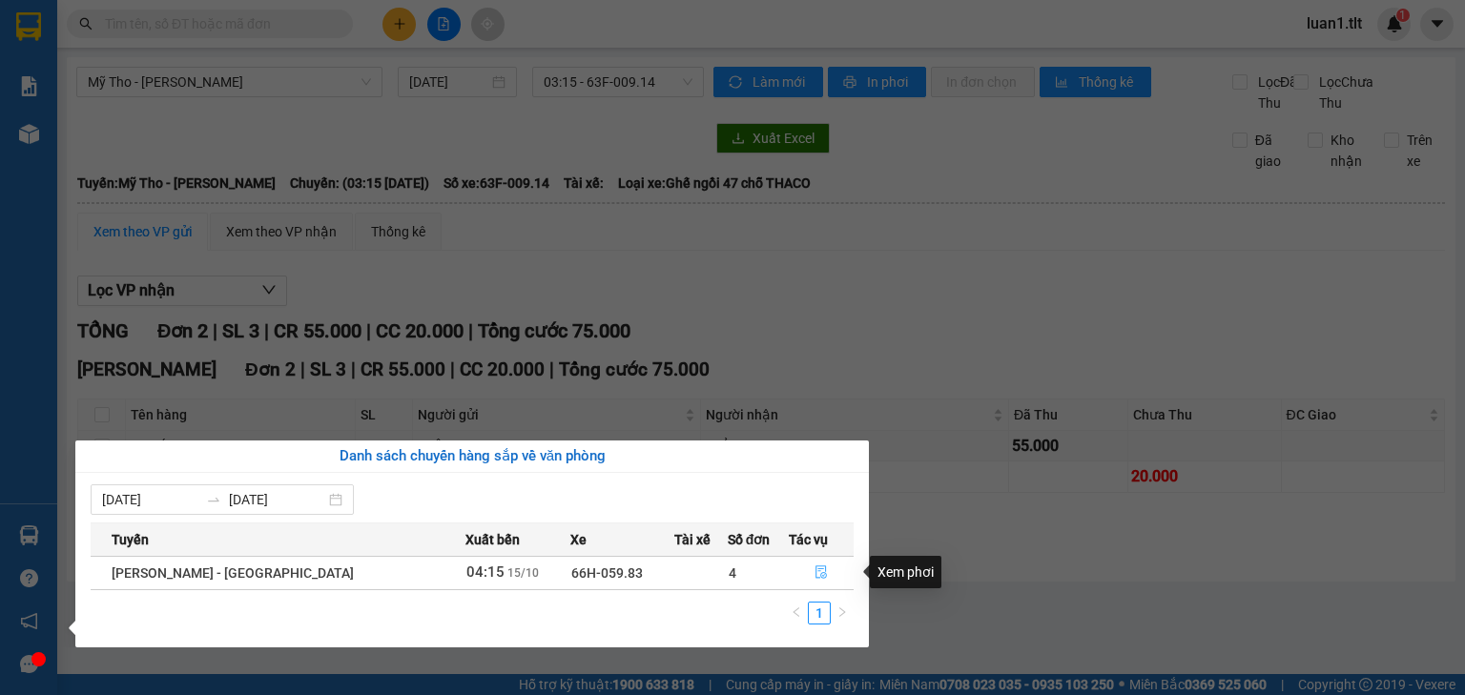
click at [809, 580] on button "button" at bounding box center [821, 573] width 63 height 31
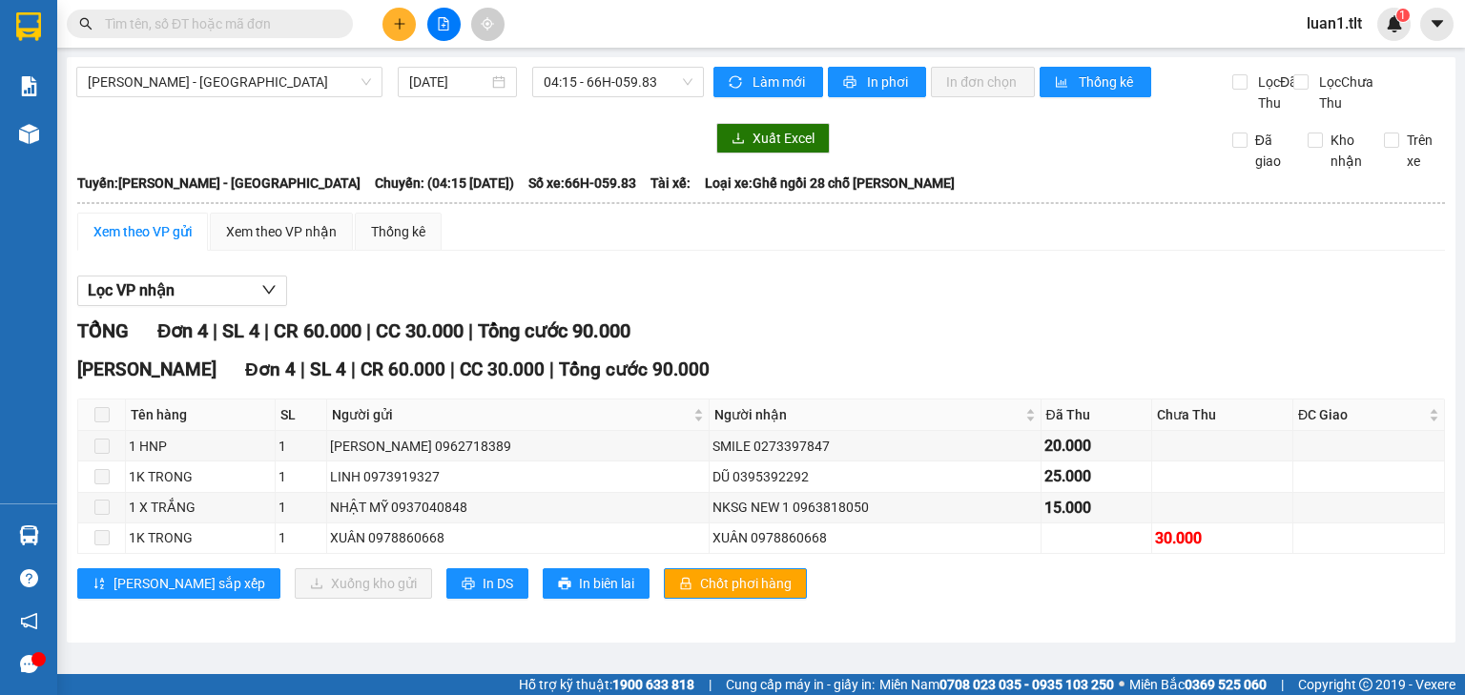
click at [939, 346] on div "TỔNG Đơn 4 | SL 4 | CR 60.000 | CC 30.000 | Tổng cước 90.000" at bounding box center [761, 332] width 1368 height 30
click at [255, 241] on div "Xem theo VP nhận" at bounding box center [281, 231] width 111 height 21
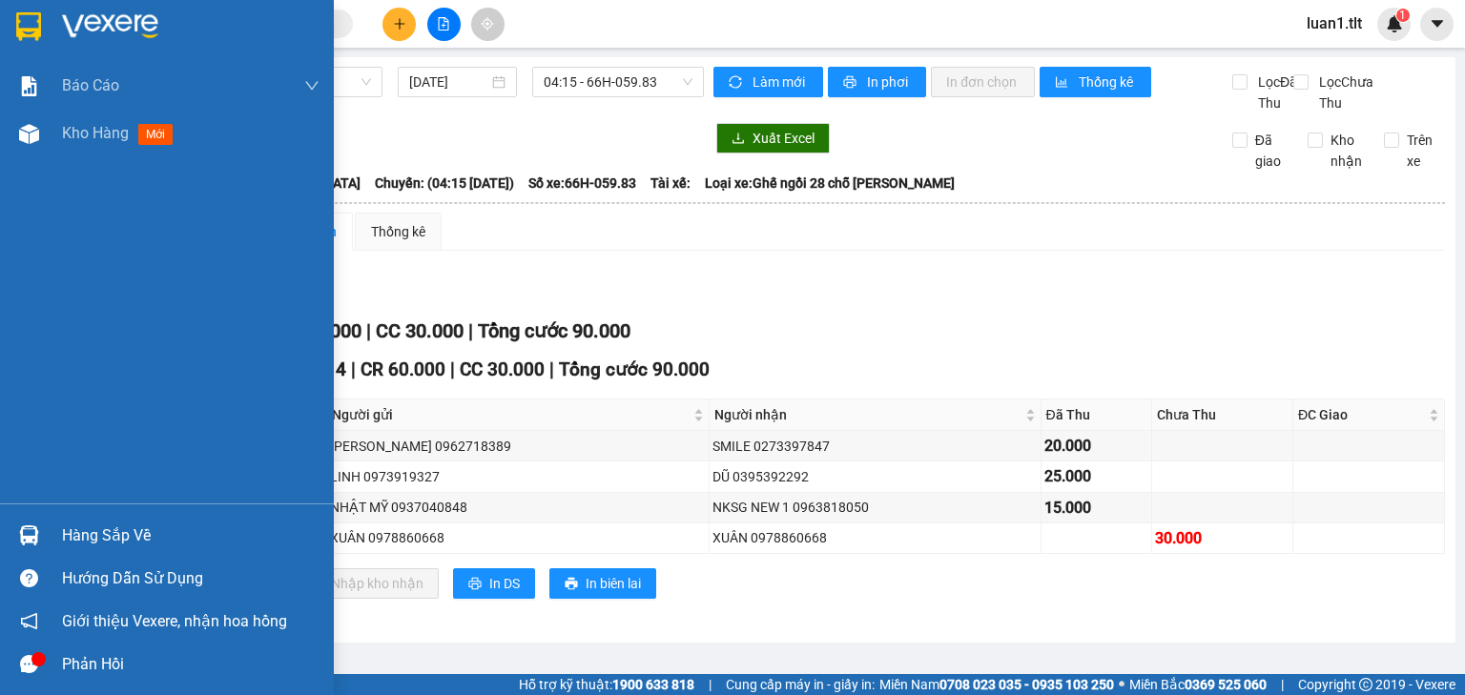
click at [133, 529] on div "Hàng sắp về" at bounding box center [191, 536] width 258 height 29
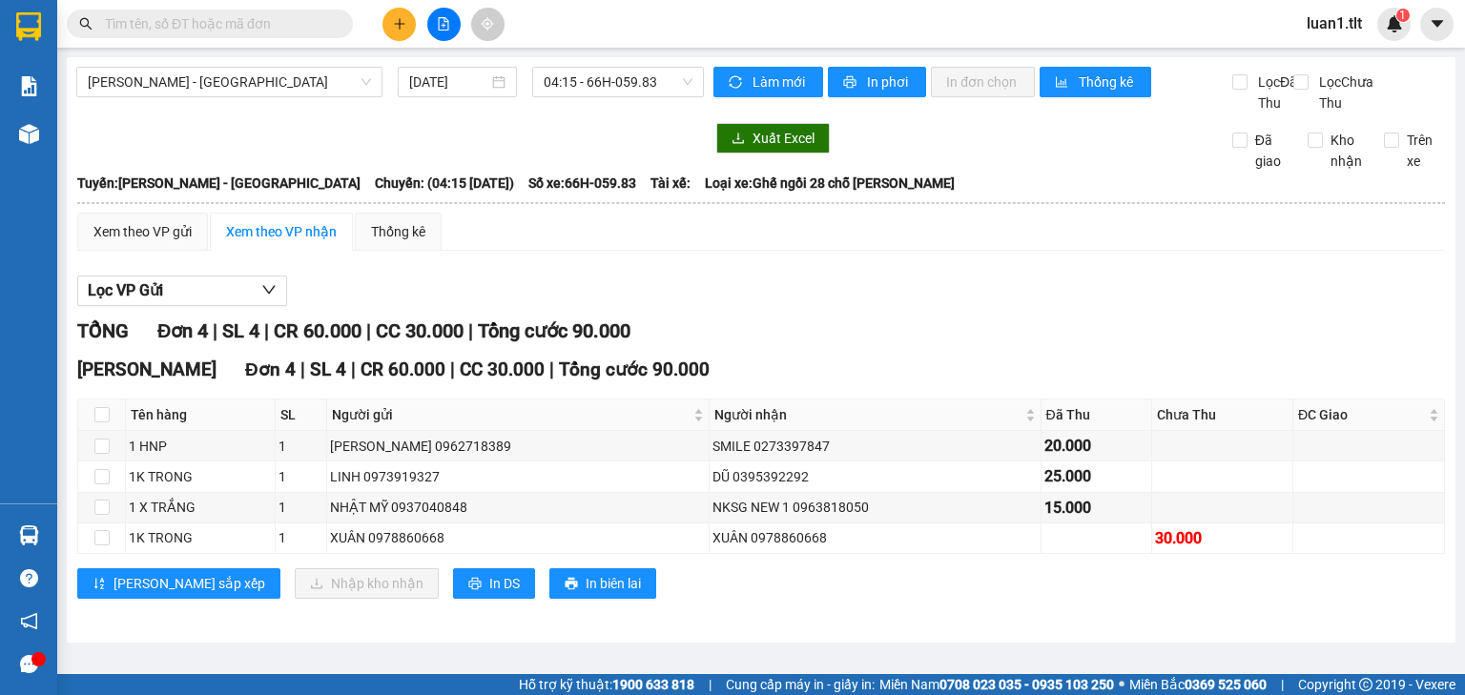
drag, startPoint x: 786, startPoint y: 322, endPoint x: 0, endPoint y: 134, distance: 808.2
click at [786, 321] on section "Kết quả tìm kiếm ( 0 ) Bộ lọc Ngày tạo đơn gần nhất No Data luan1.tlt 1 Báo cáo…" at bounding box center [732, 347] width 1465 height 695
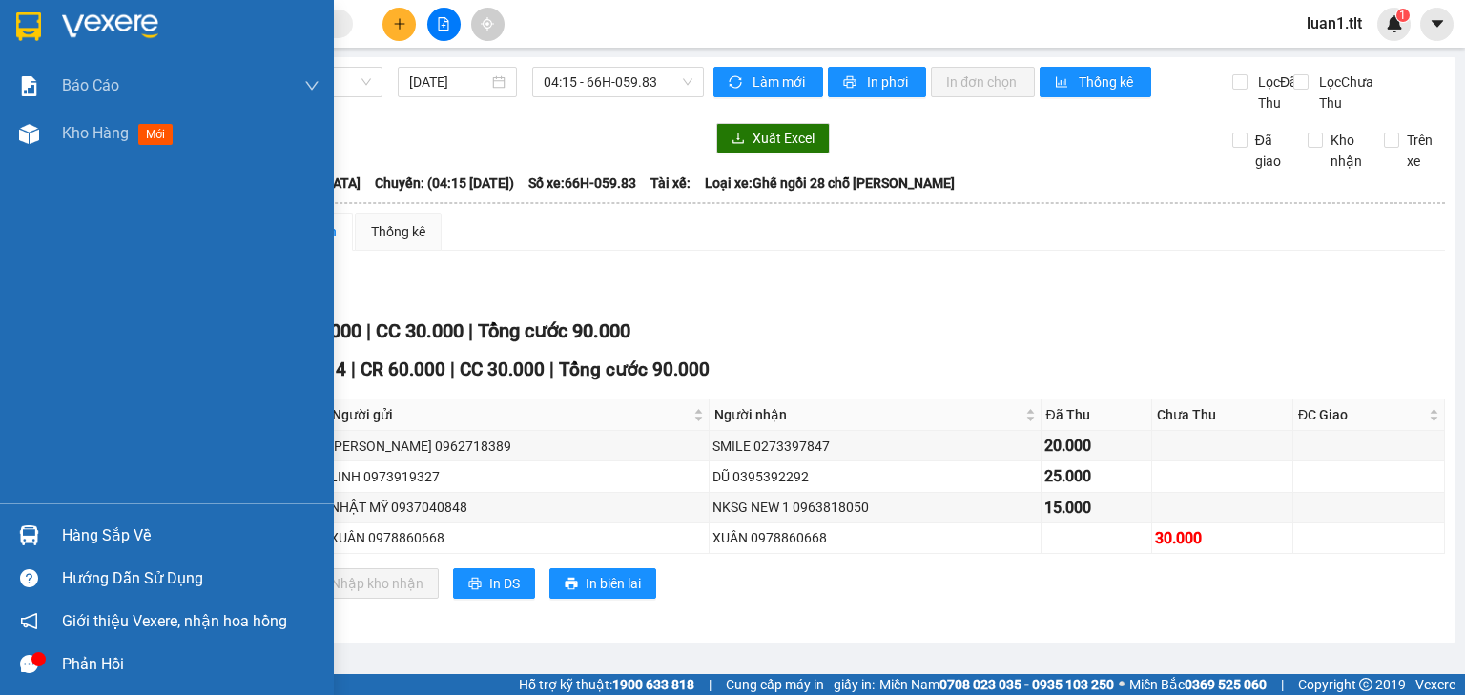
click at [56, 30] on div at bounding box center [167, 31] width 334 height 62
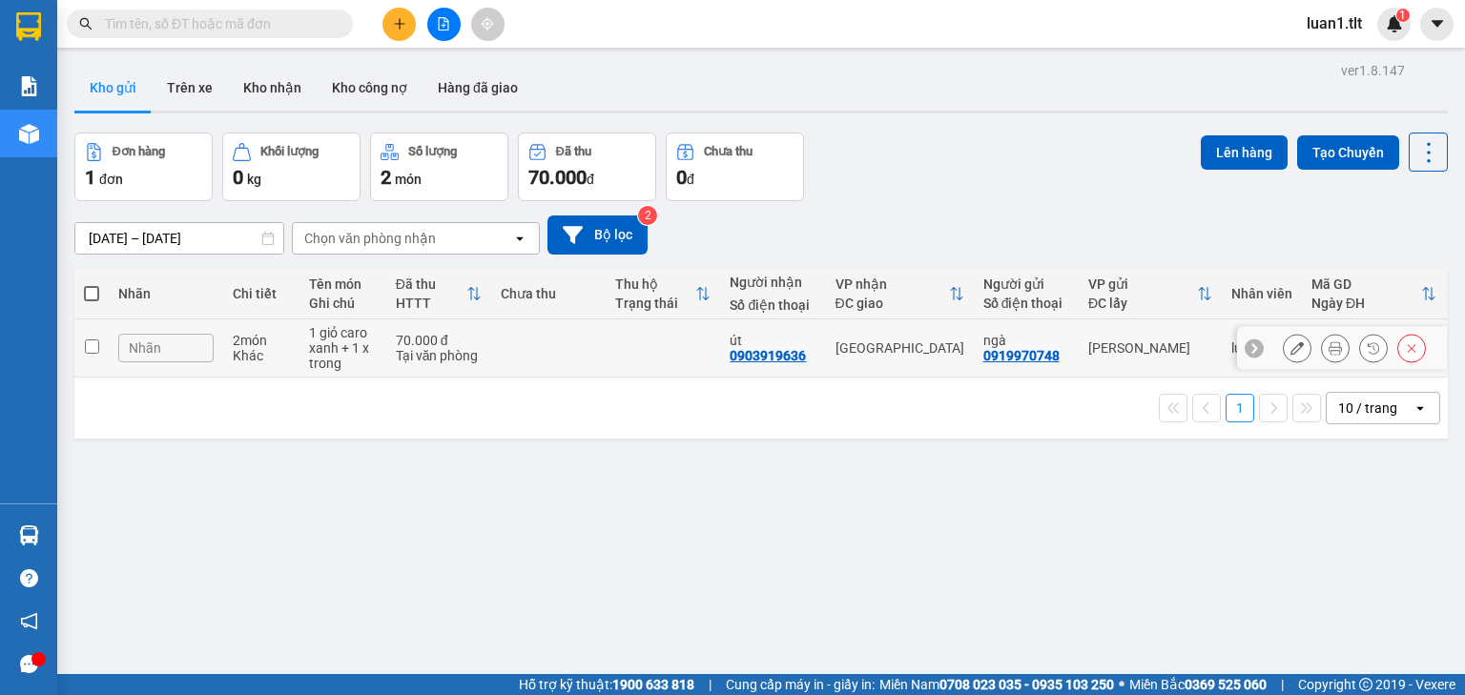
click at [617, 350] on td at bounding box center [663, 349] width 114 height 58
checkbox input "true"
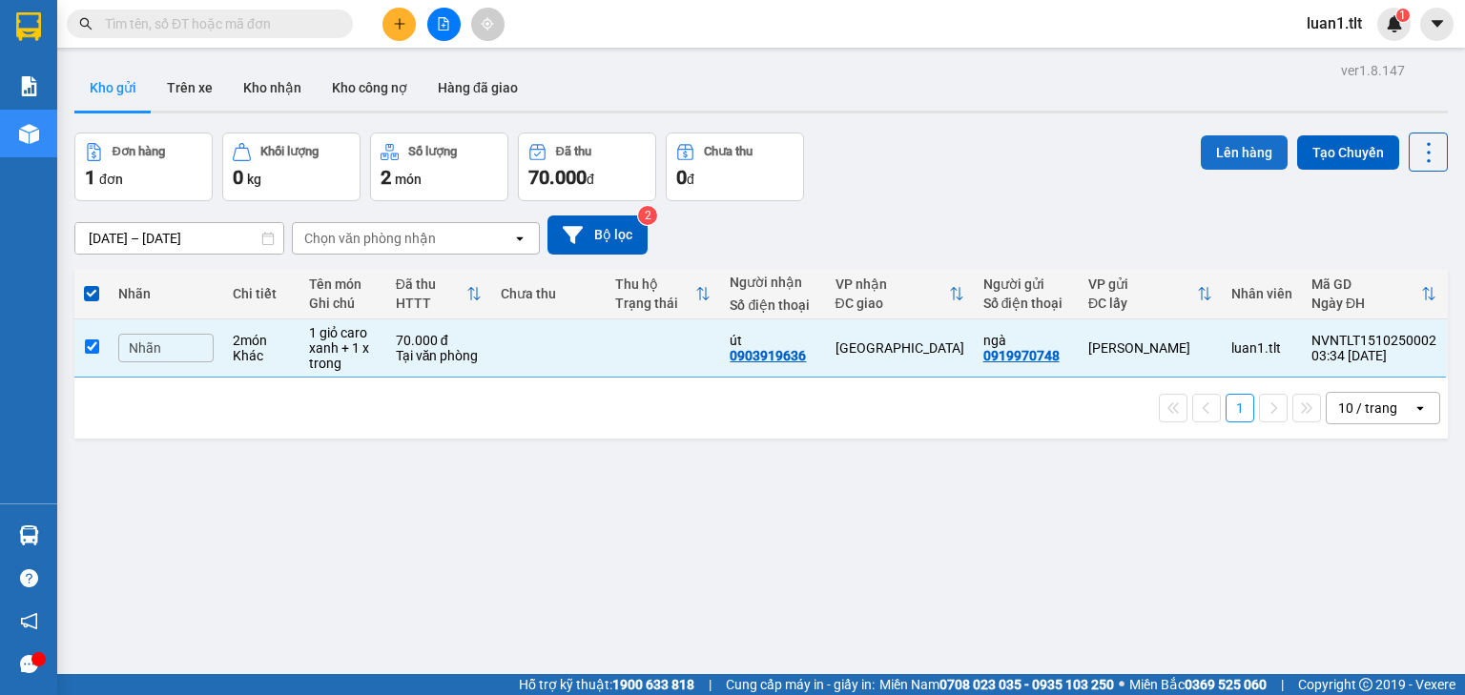
click at [1258, 159] on button "Lên hàng" at bounding box center [1244, 152] width 87 height 34
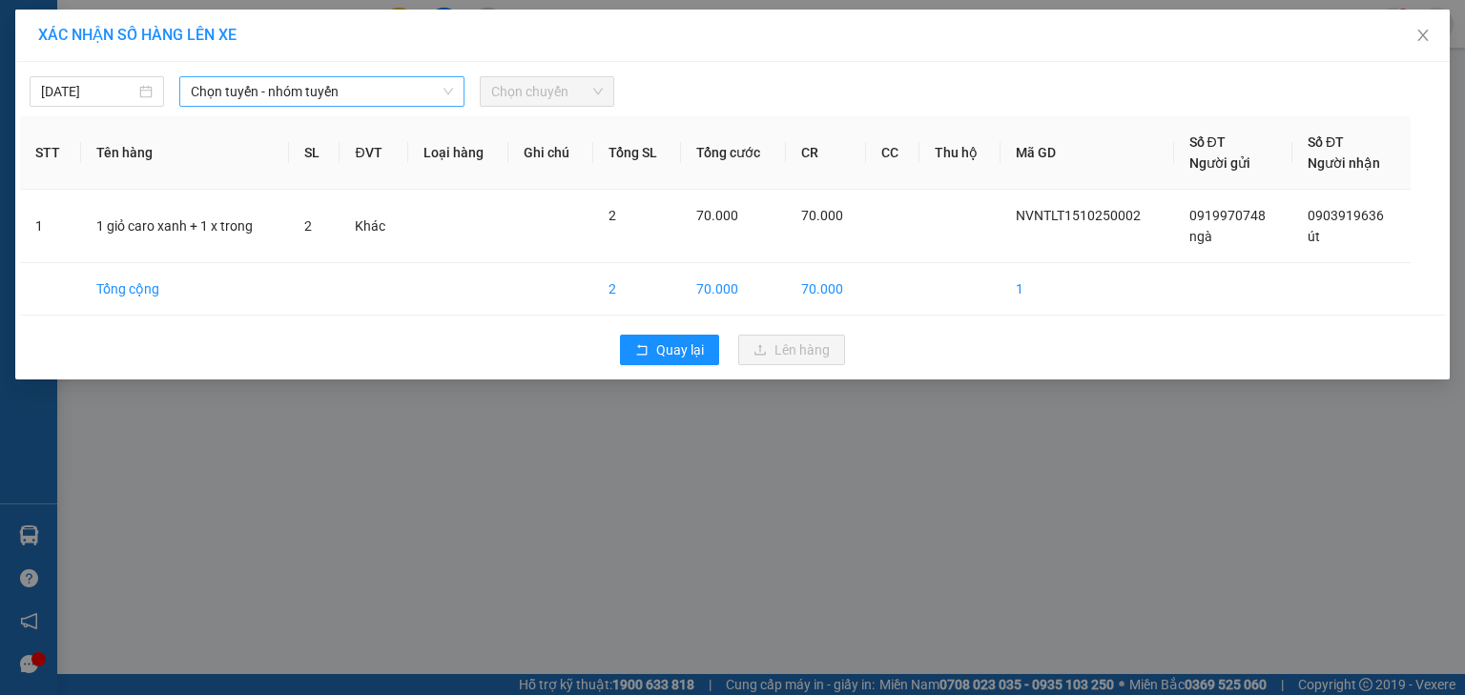
click at [293, 88] on span "Chọn tuyến - nhóm tuyến" at bounding box center [322, 91] width 262 height 29
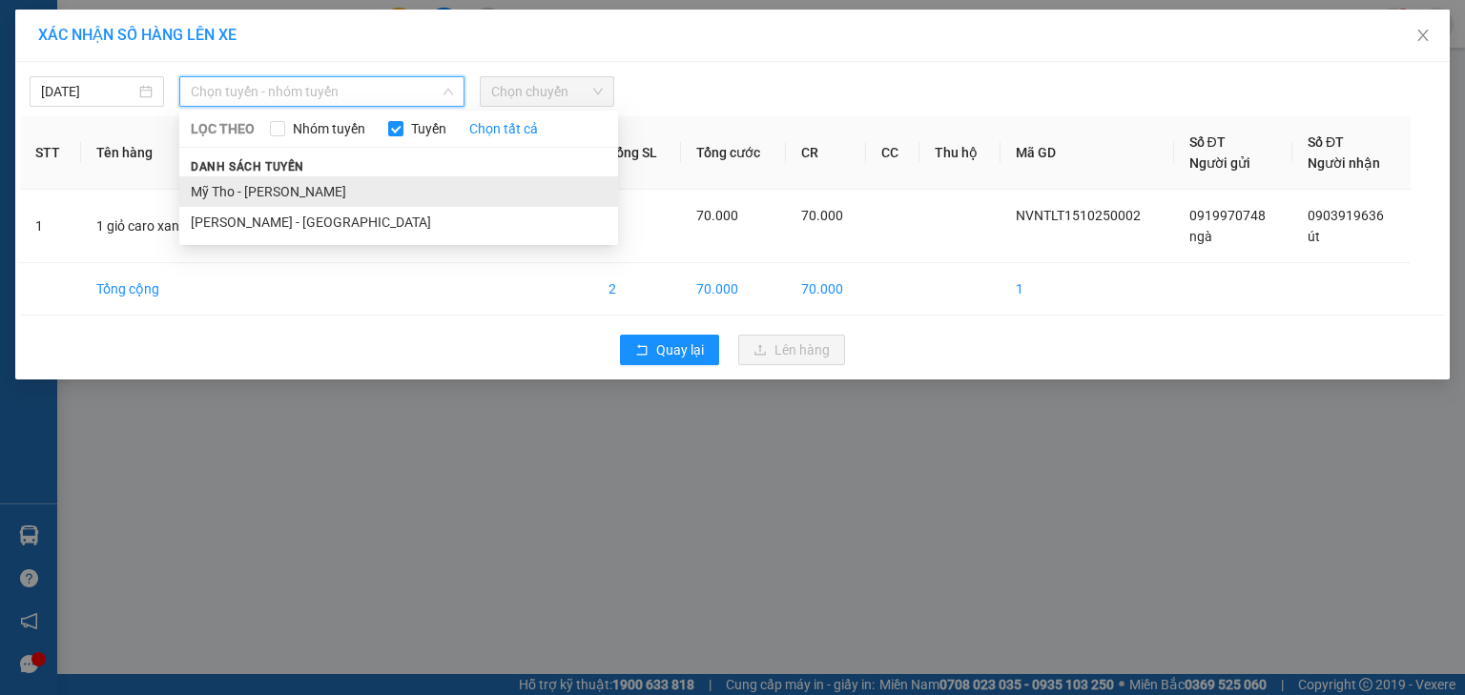
click at [286, 203] on li "Mỹ Tho - [PERSON_NAME]" at bounding box center [398, 191] width 439 height 31
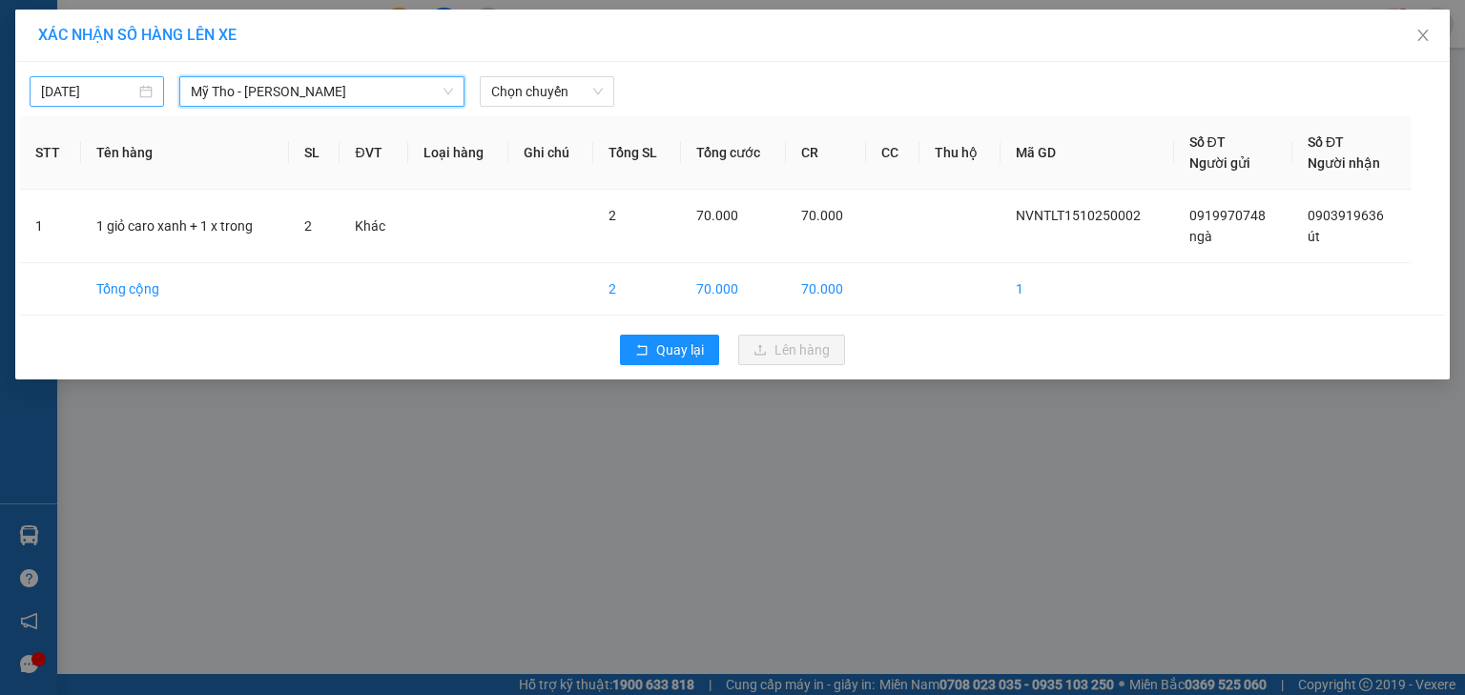
click at [109, 101] on div "[DATE]" at bounding box center [97, 91] width 134 height 31
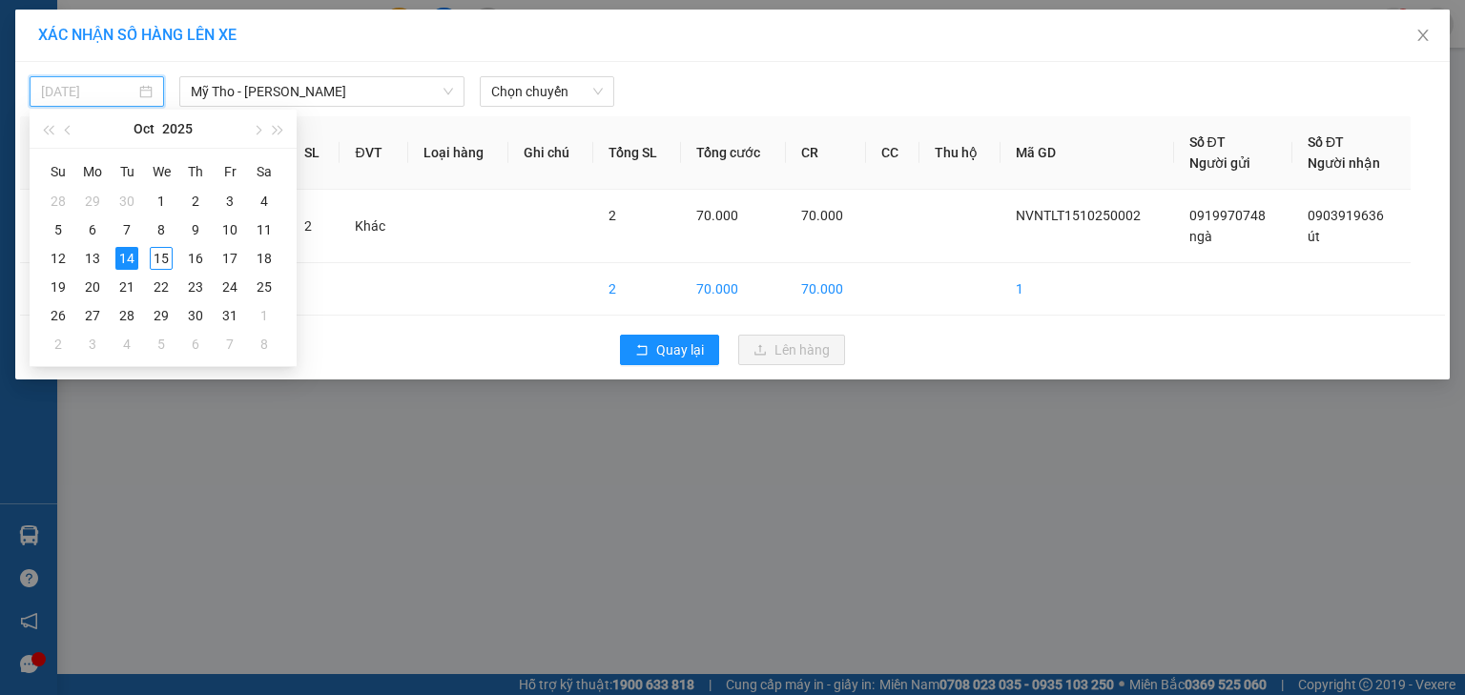
drag, startPoint x: 160, startPoint y: 259, endPoint x: 368, endPoint y: 145, distance: 236.9
click at [160, 258] on div "15" at bounding box center [161, 258] width 23 height 23
type input "[DATE]"
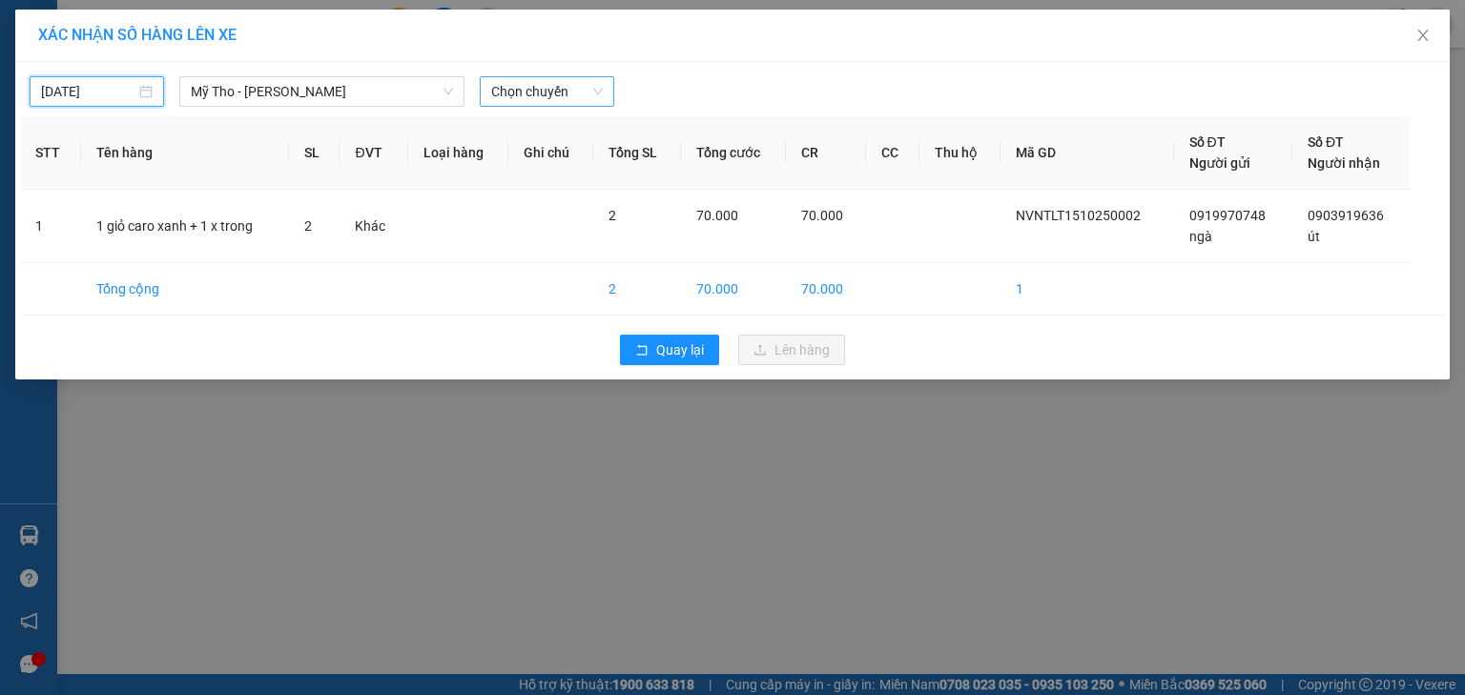
click at [534, 100] on span "Chọn chuyến" at bounding box center [547, 91] width 112 height 29
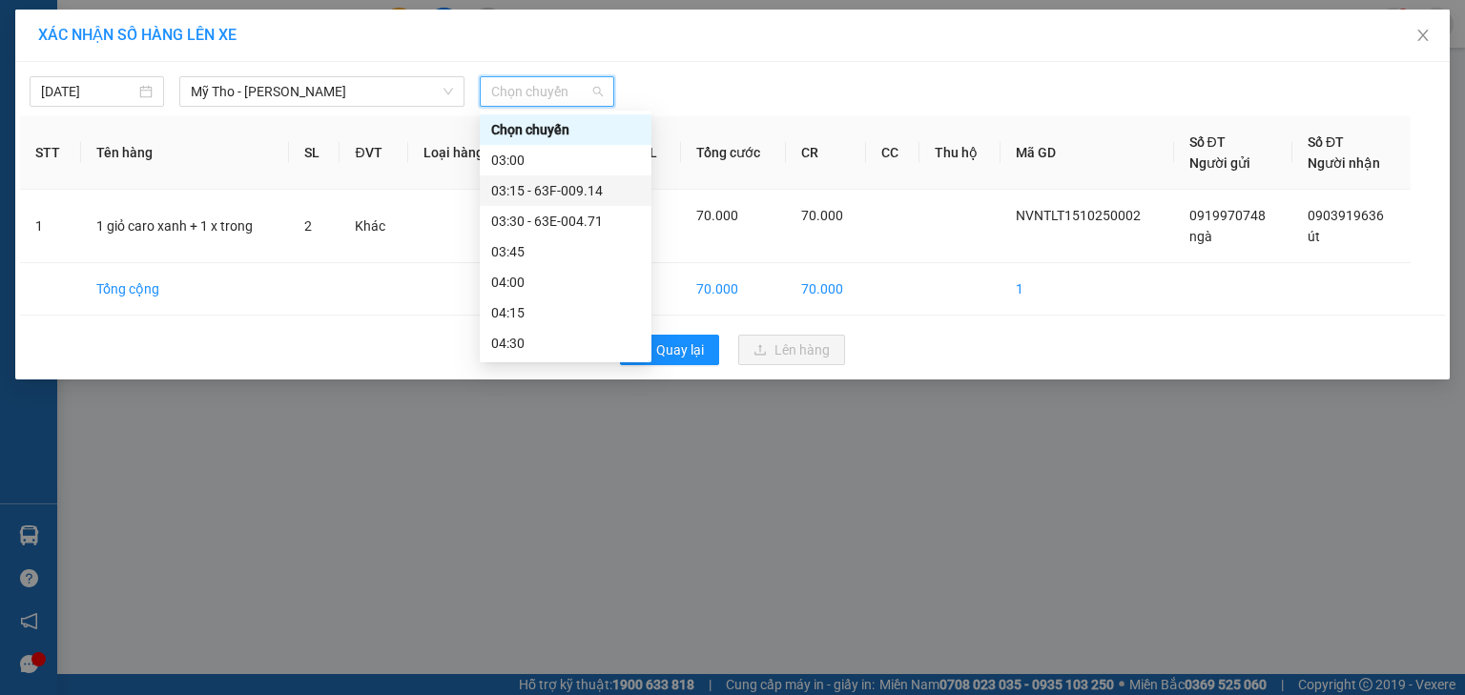
click at [576, 182] on div "03:15 - 63F-009.14" at bounding box center [565, 190] width 149 height 21
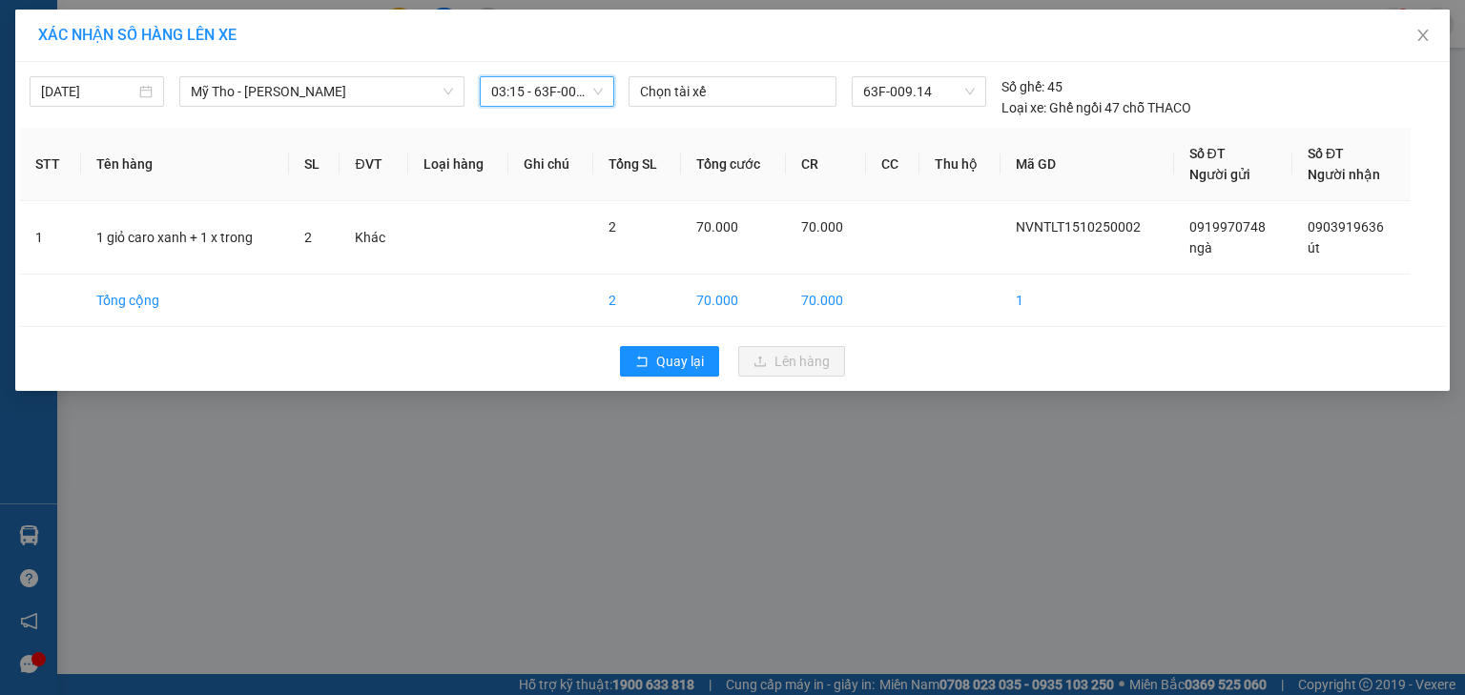
click at [555, 89] on span "03:15 - 63F-009.14" at bounding box center [547, 91] width 112 height 29
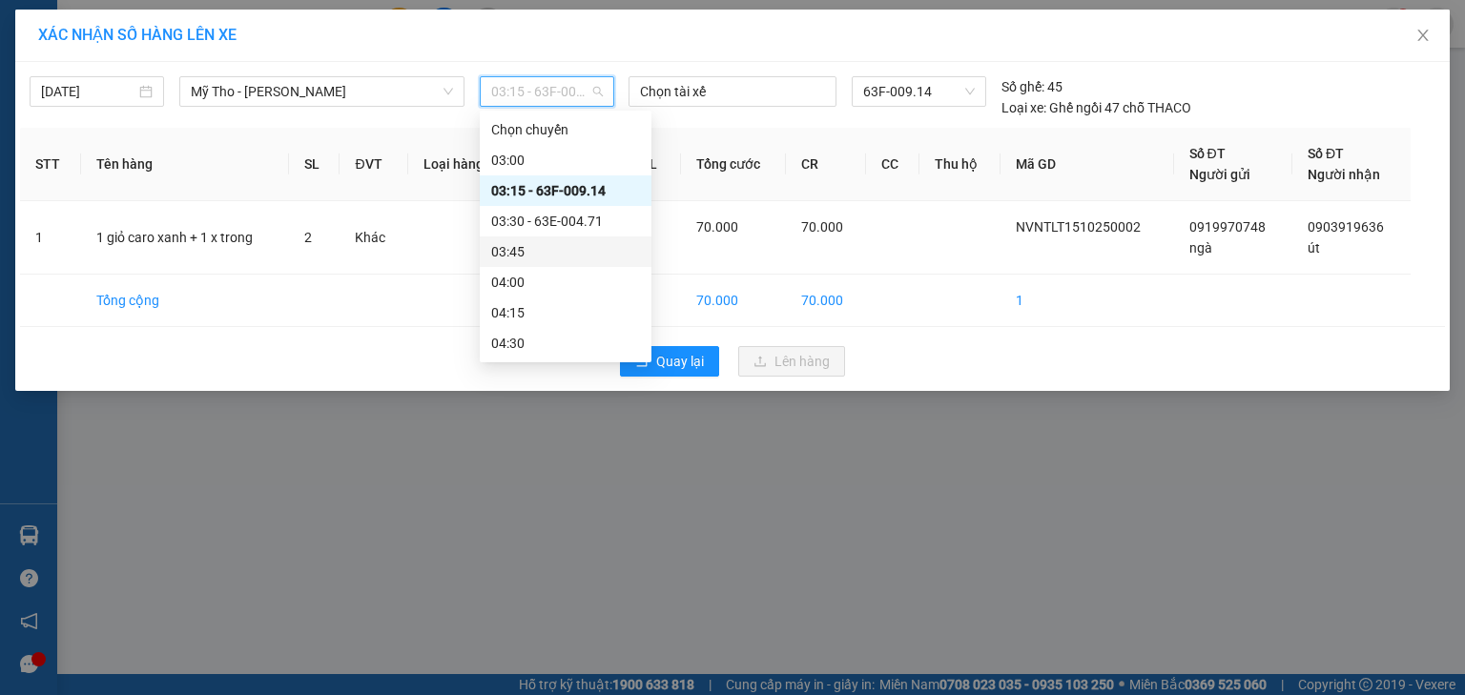
click at [497, 257] on div "03:45" at bounding box center [565, 251] width 149 height 21
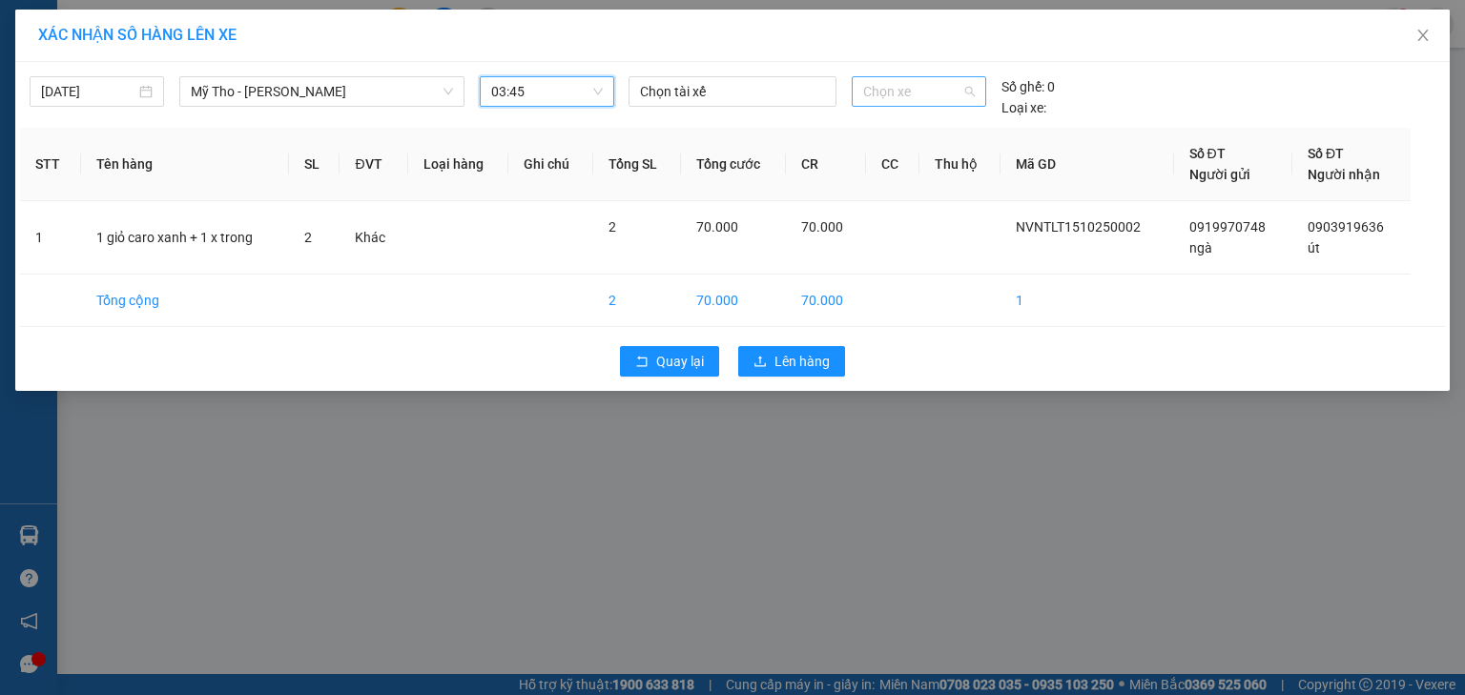
click at [884, 98] on span "Chọn xe" at bounding box center [918, 91] width 111 height 29
type input "924"
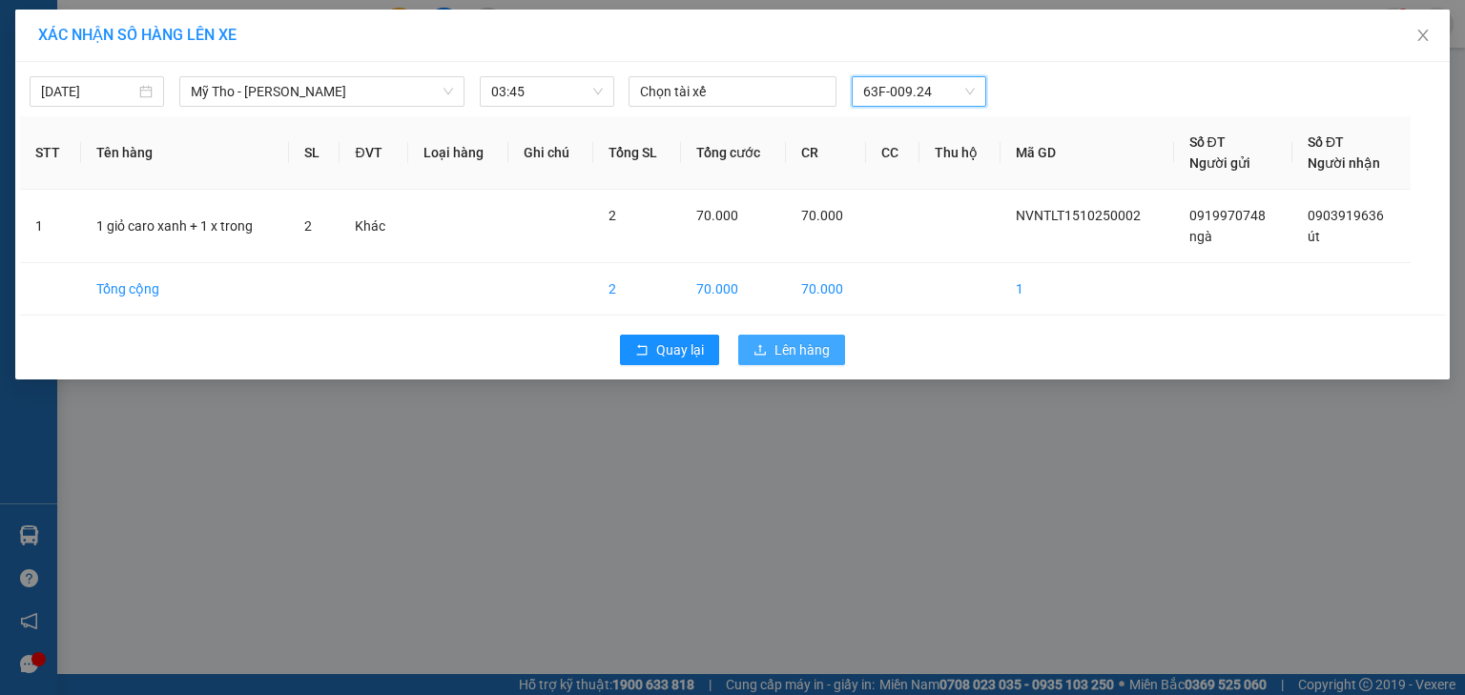
click at [841, 352] on button "Lên hàng" at bounding box center [791, 350] width 107 height 31
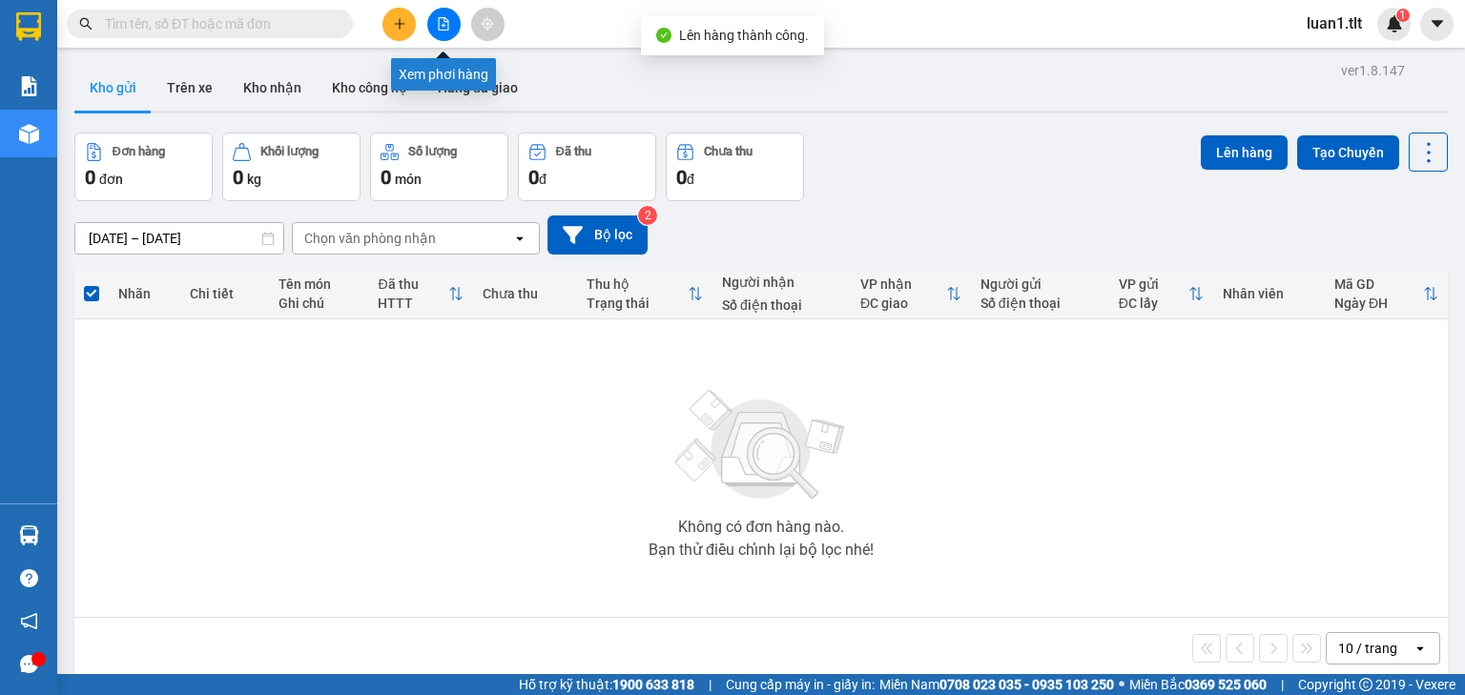
click at [438, 31] on button at bounding box center [443, 24] width 33 height 33
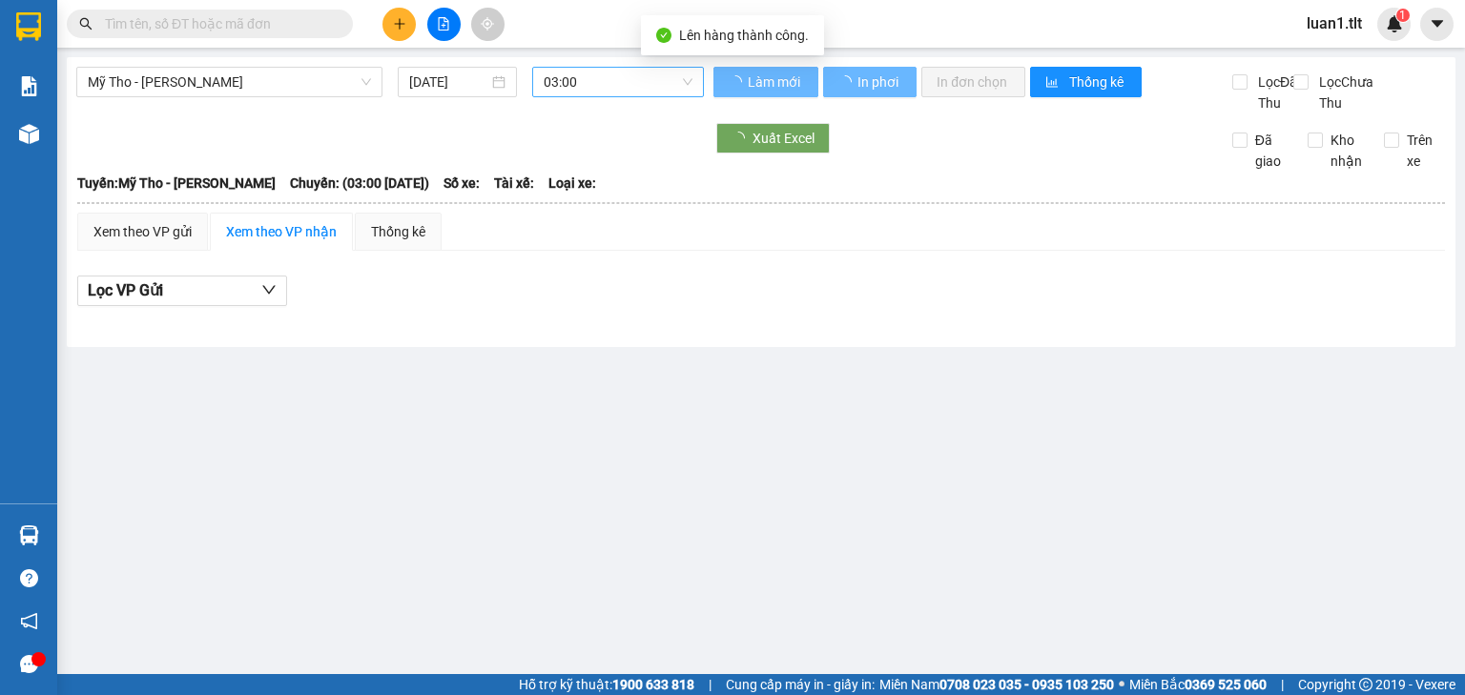
click at [571, 90] on span "03:00" at bounding box center [619, 82] width 150 height 29
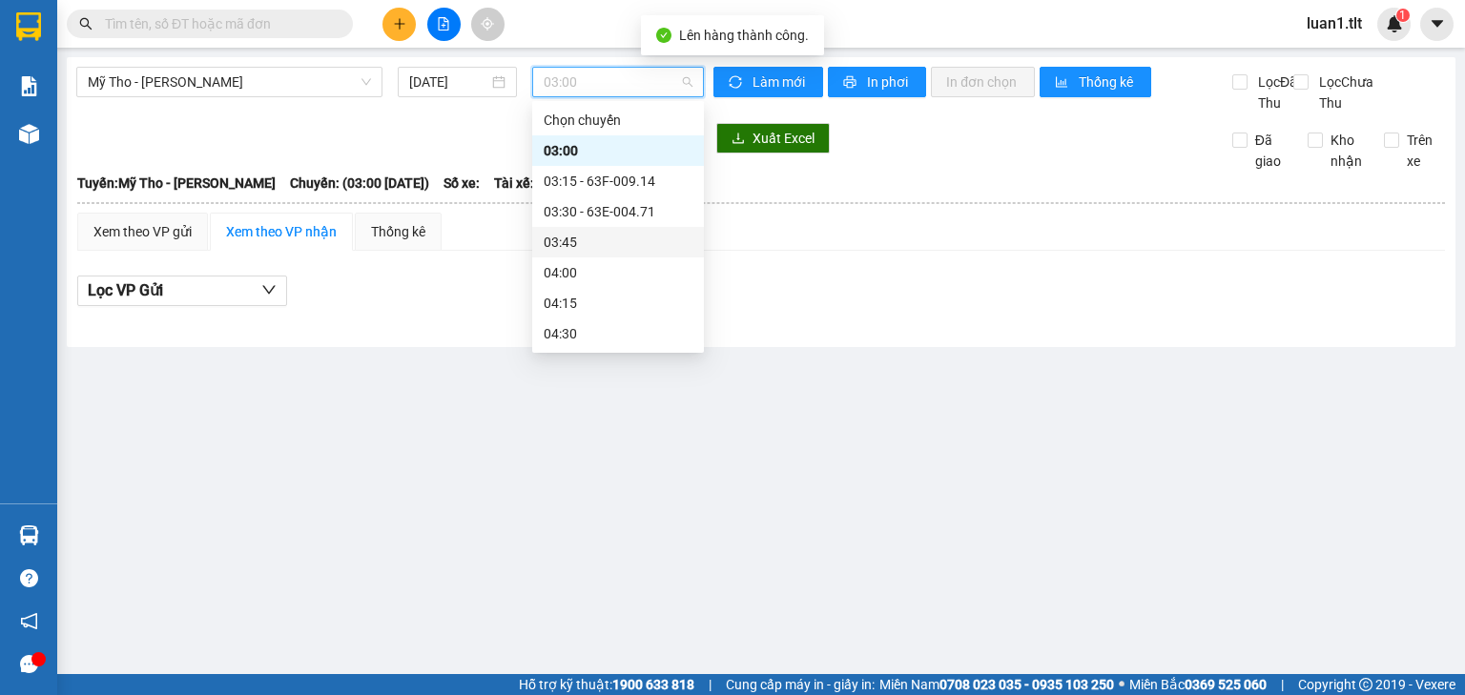
click at [591, 240] on div "03:45" at bounding box center [618, 242] width 149 height 21
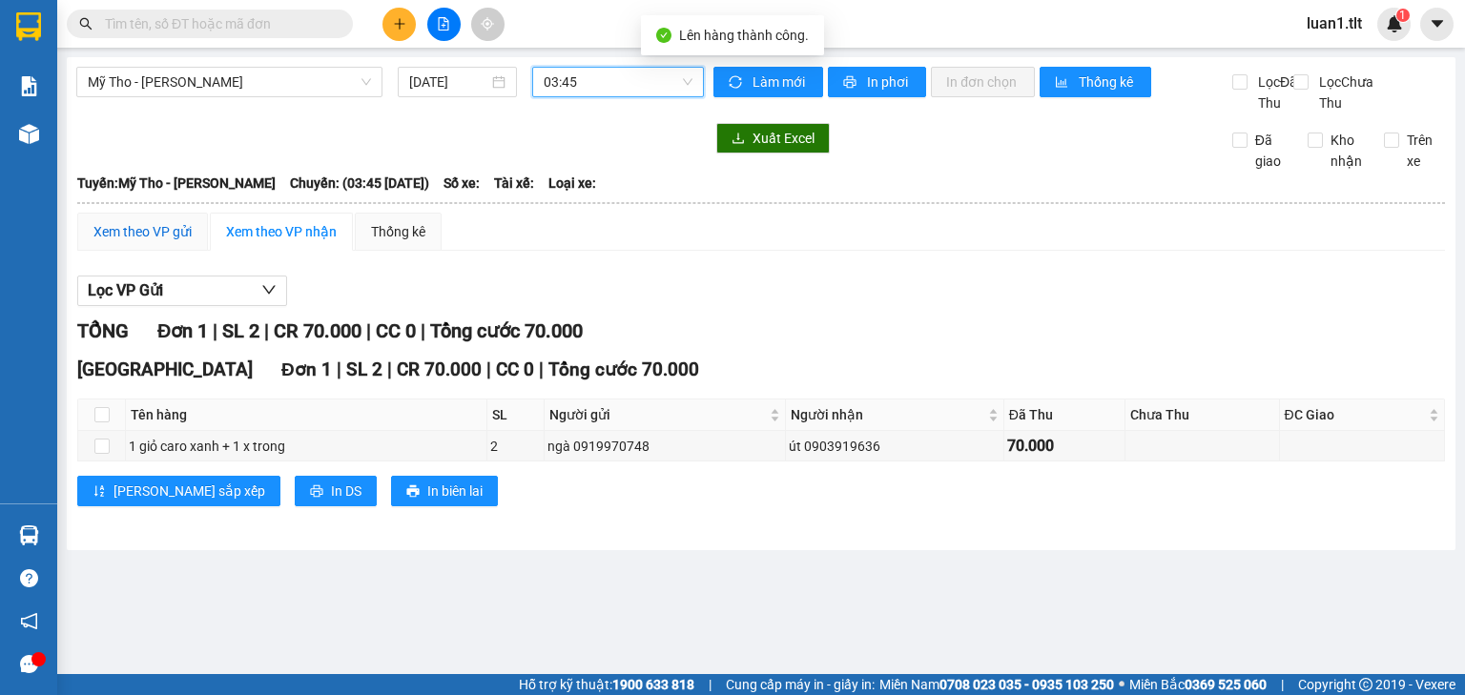
drag, startPoint x: 155, startPoint y: 255, endPoint x: 174, endPoint y: 259, distance: 18.5
click at [156, 242] on div "Xem theo VP gửi" at bounding box center [142, 231] width 98 height 21
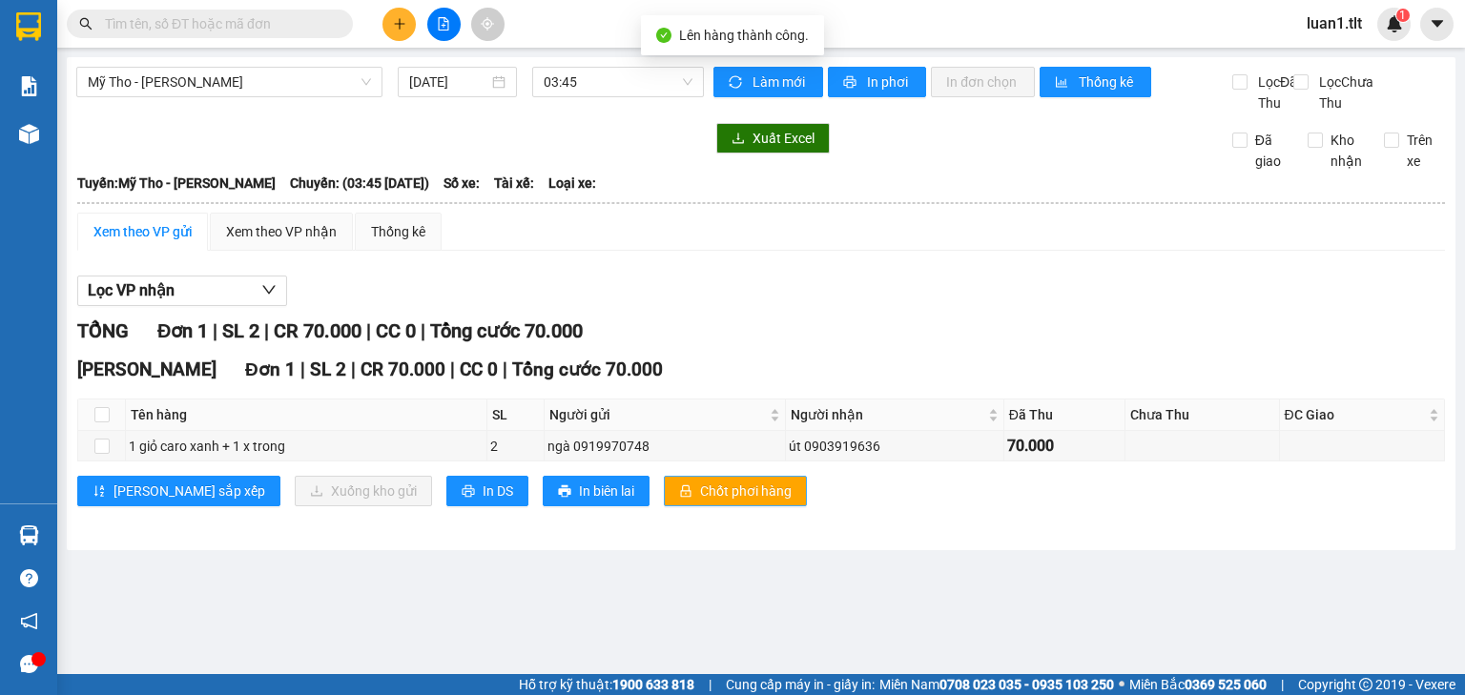
click at [700, 502] on span "Chốt phơi hàng" at bounding box center [746, 491] width 92 height 21
click at [800, 328] on div "Lọc VP nhận TỔNG Đơn 1 | SL 2 | CR 70.000 | CC 0 | Tổng cước 70.000 [PERSON_NAM…" at bounding box center [761, 398] width 1368 height 264
click at [721, 72] on button "Làm mới" at bounding box center [769, 82] width 110 height 31
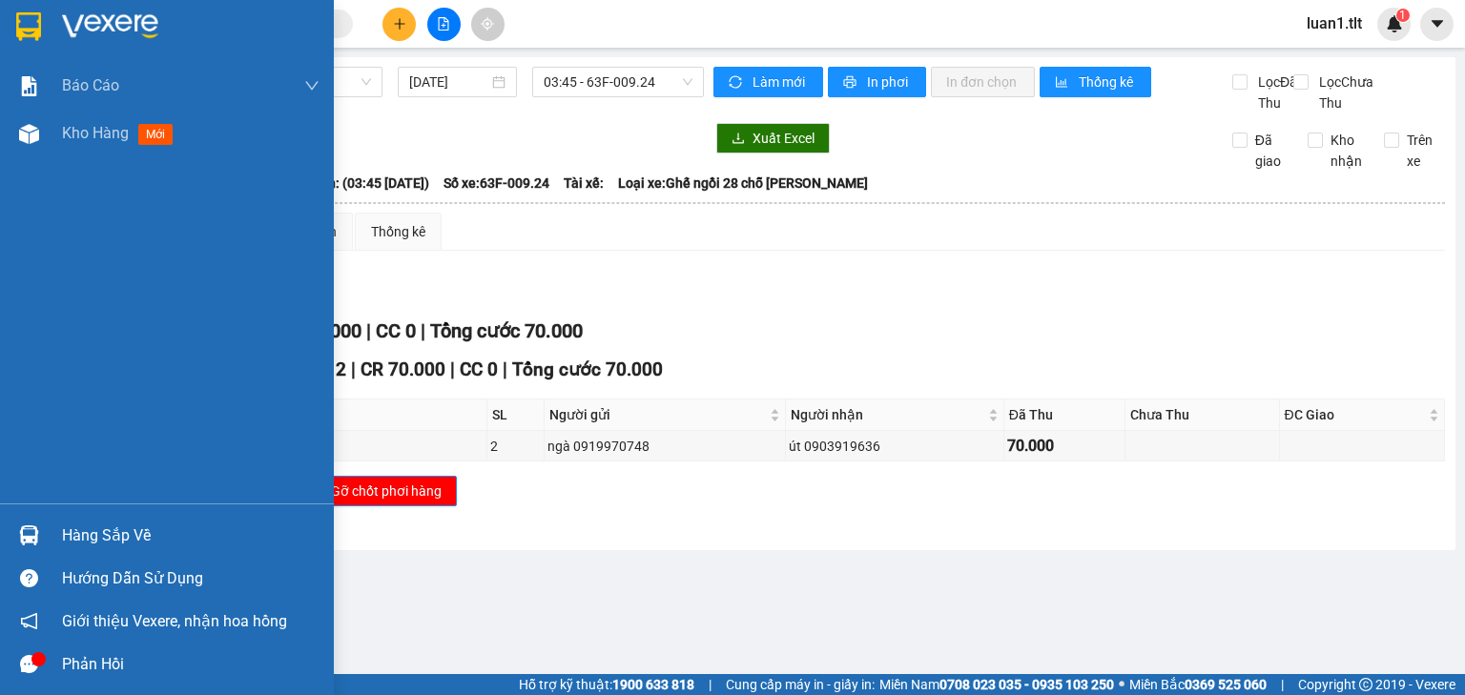
click at [134, 514] on div "Hàng sắp về" at bounding box center [167, 535] width 334 height 43
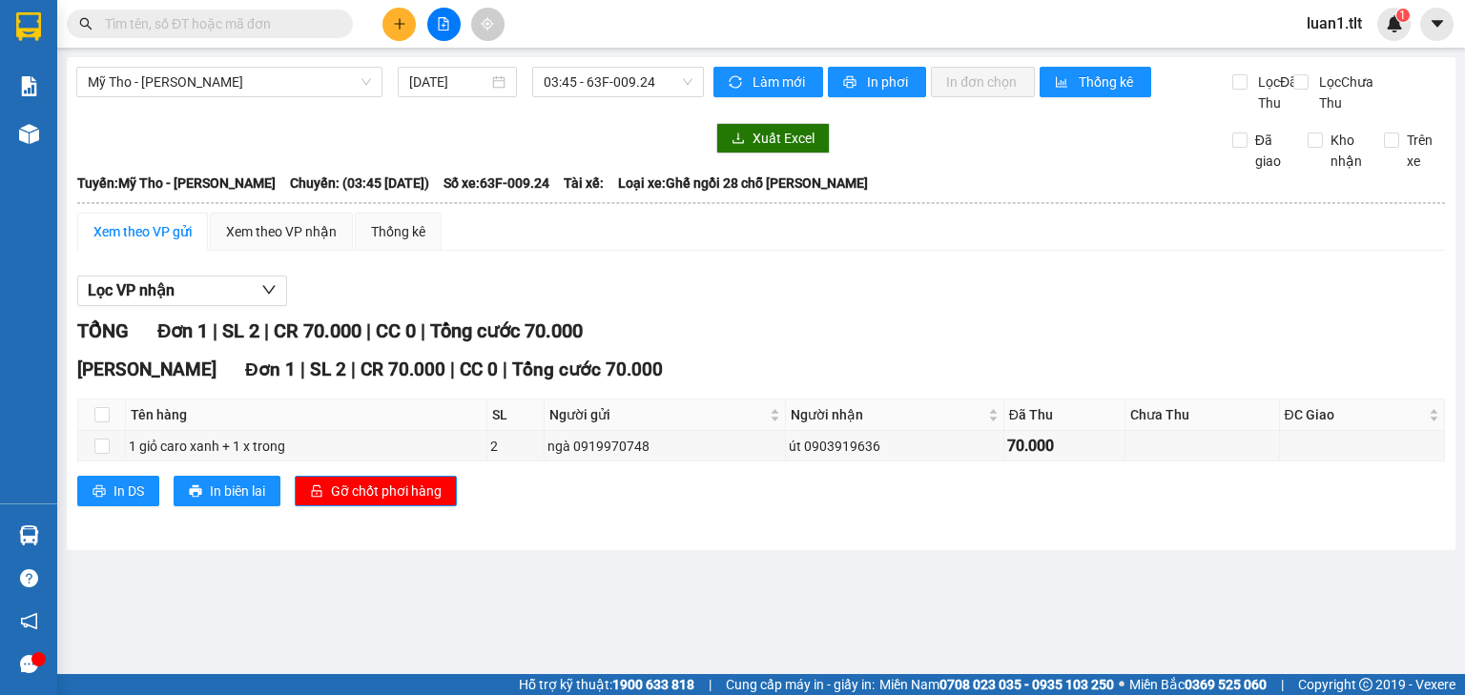
click at [652, 240] on section "Kết quả tìm kiếm ( 0 ) Bộ lọc Ngày tạo đơn gần nhất No Data luan1.tlt 1 Báo cáo…" at bounding box center [732, 347] width 1465 height 695
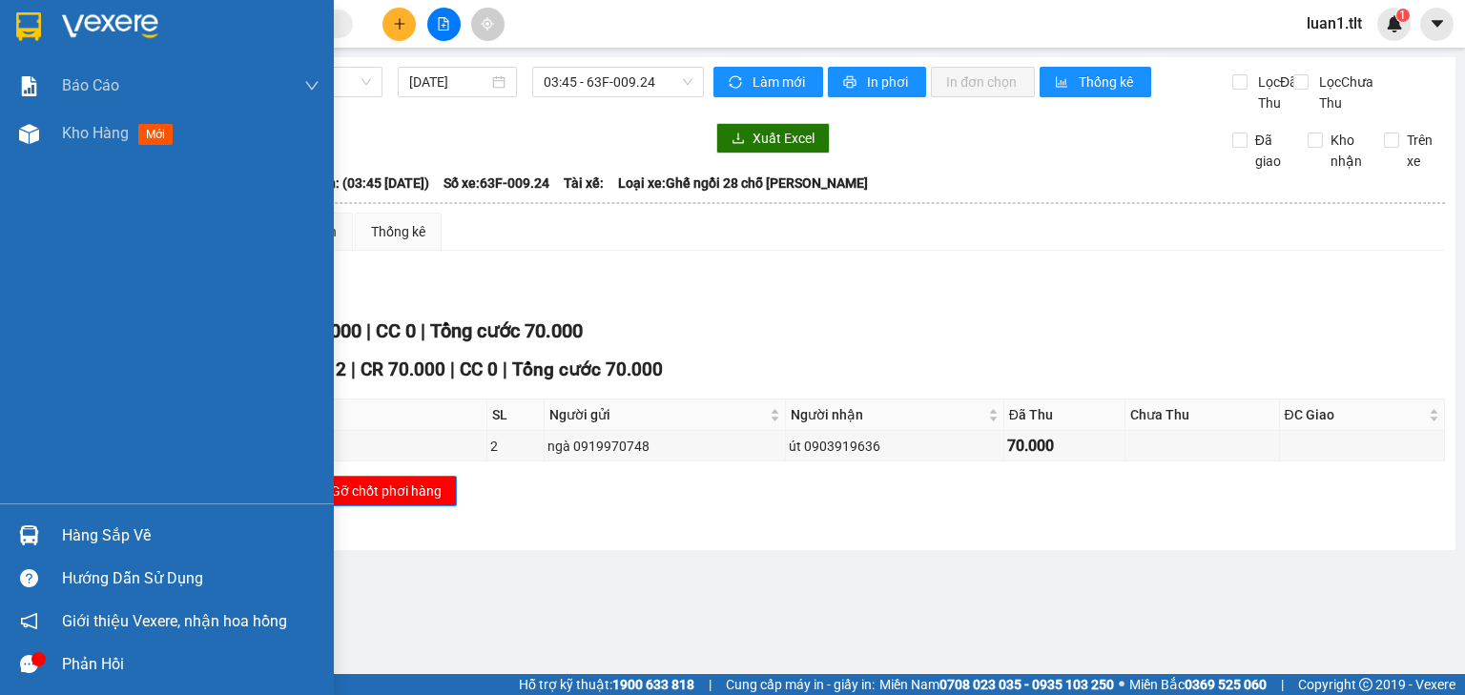
click at [46, 11] on div at bounding box center [167, 31] width 334 height 62
